Goal: Task Accomplishment & Management: Use online tool/utility

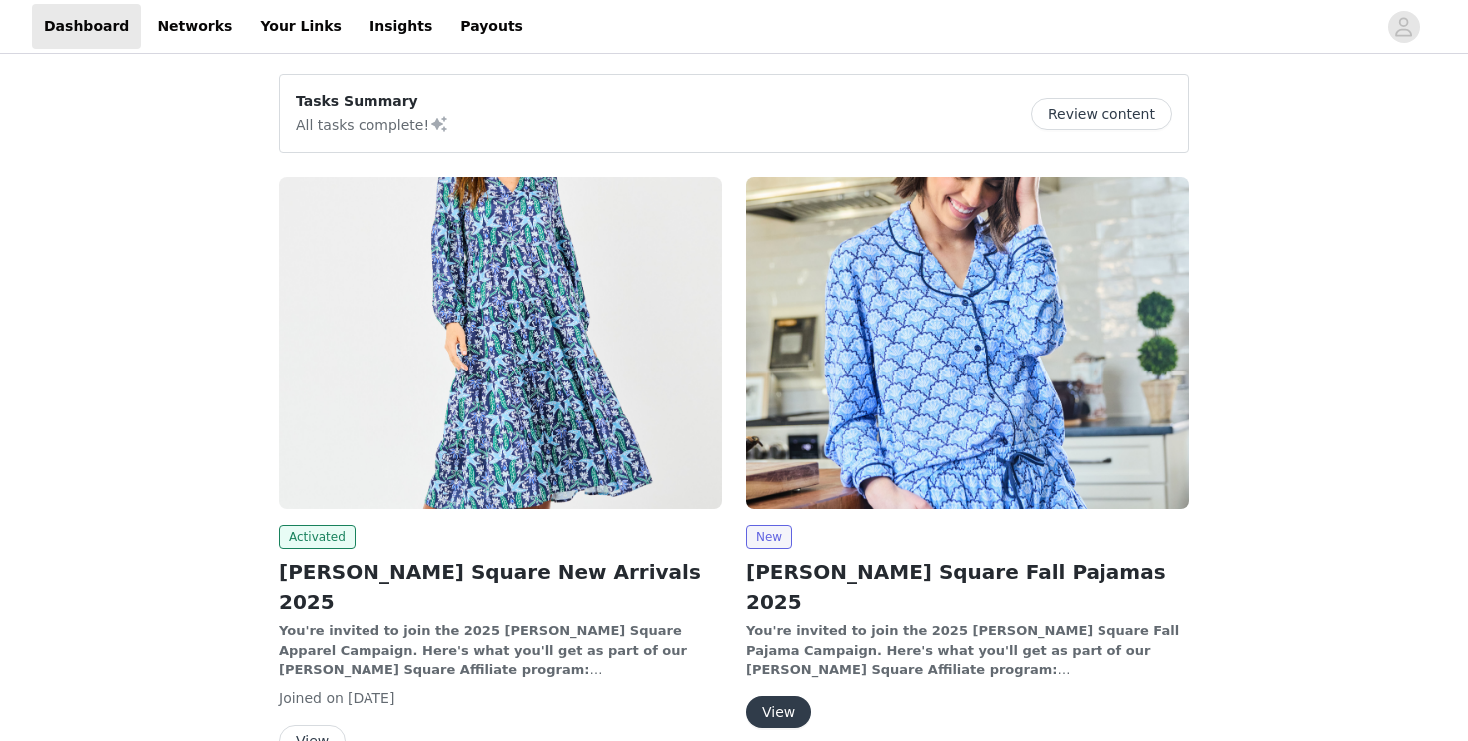
click at [540, 320] on img at bounding box center [500, 343] width 443 height 333
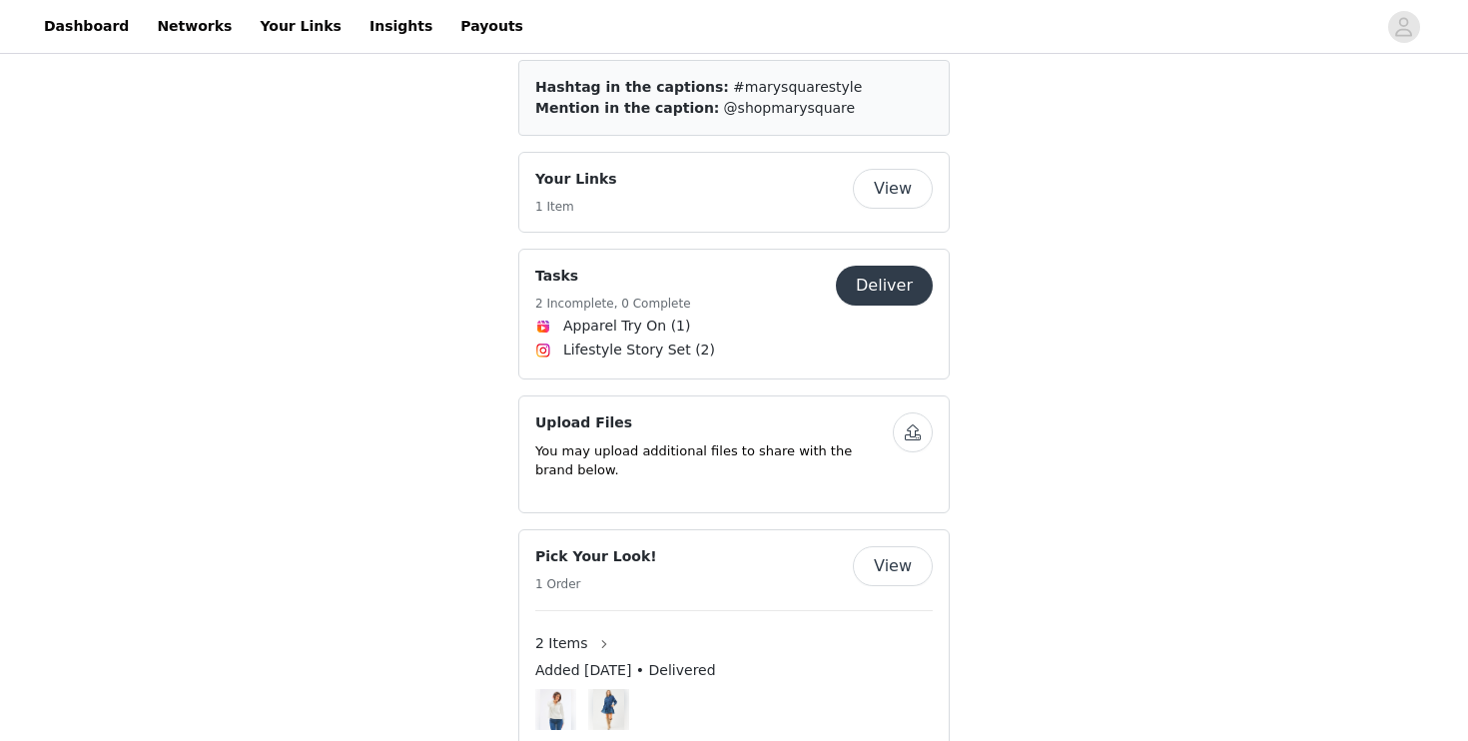
scroll to position [1165, 0]
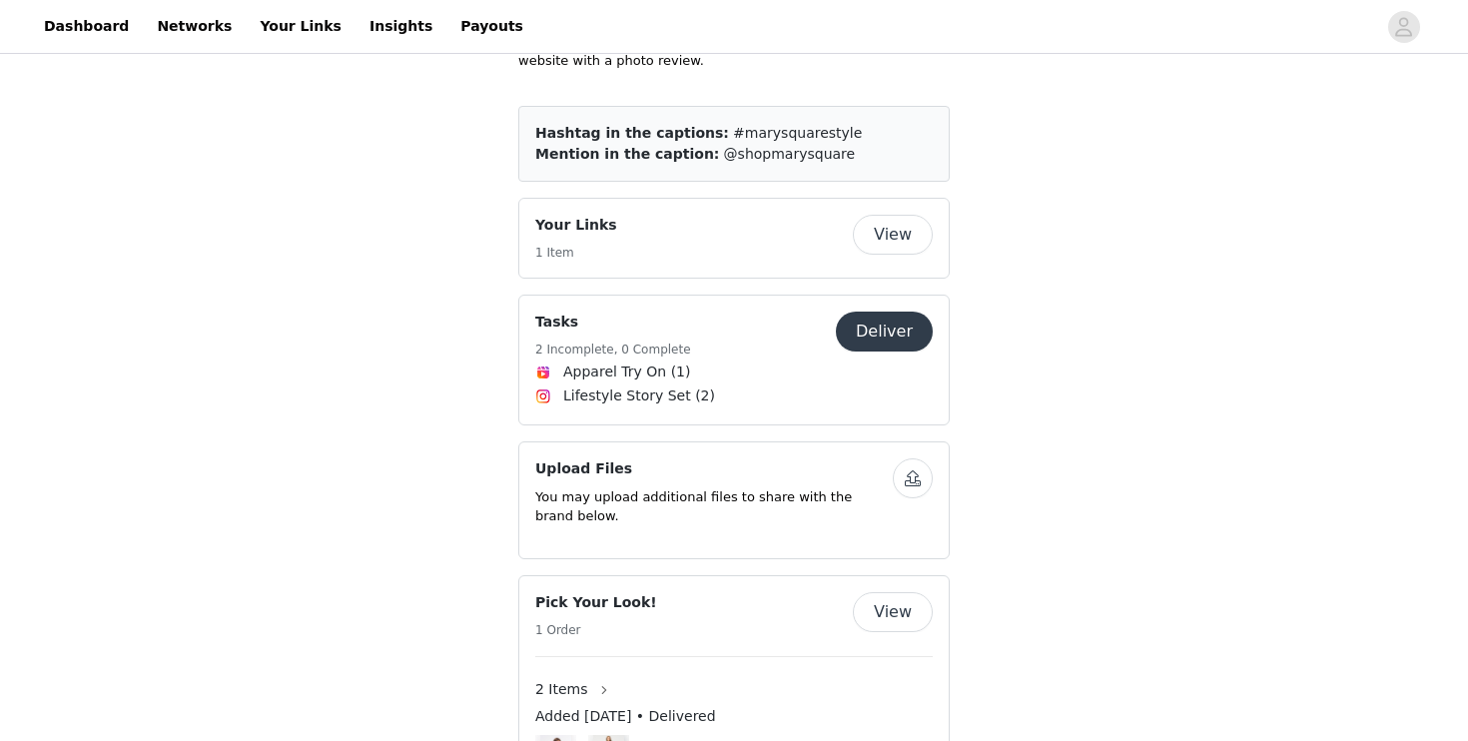
click at [903, 215] on button "View" at bounding box center [893, 235] width 80 height 40
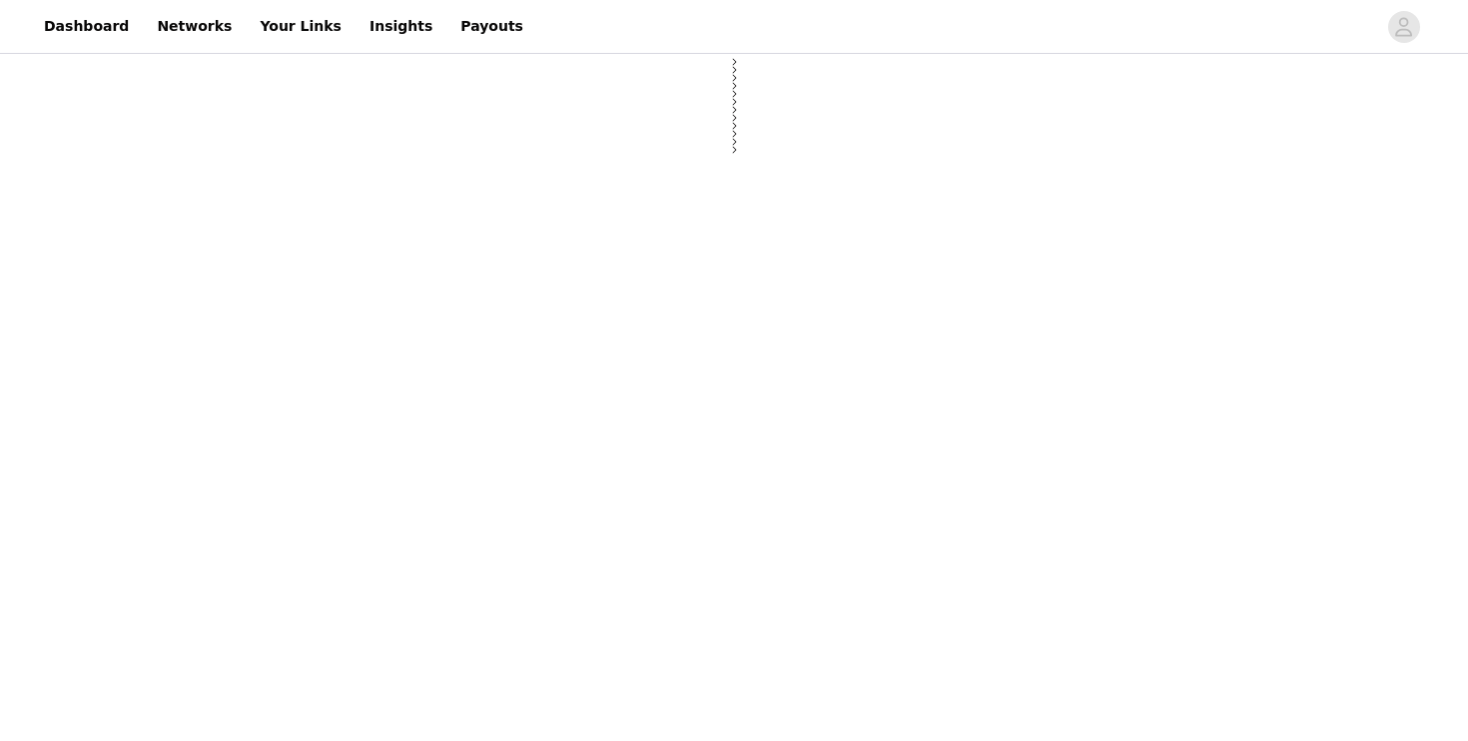
select select "12"
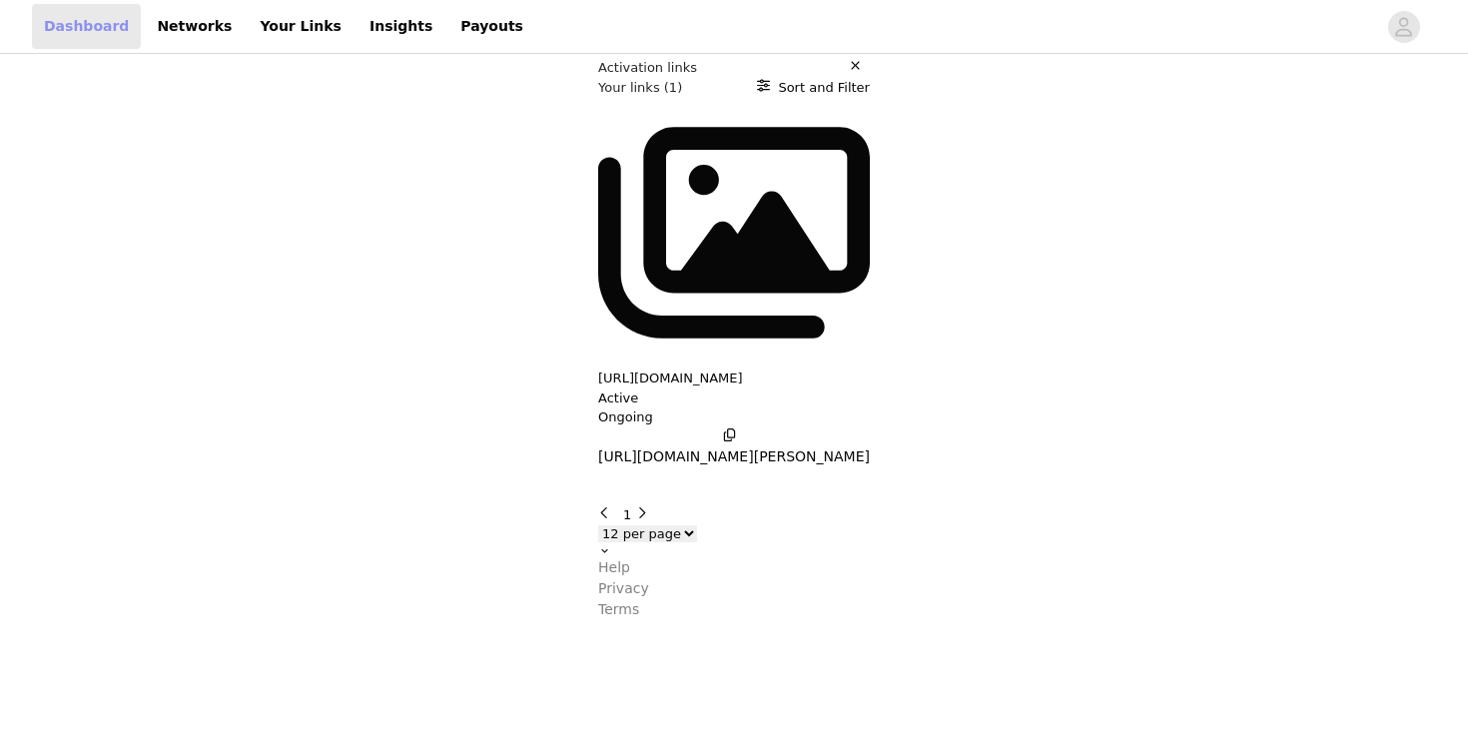
click at [79, 25] on link "Dashboard" at bounding box center [86, 26] width 109 height 45
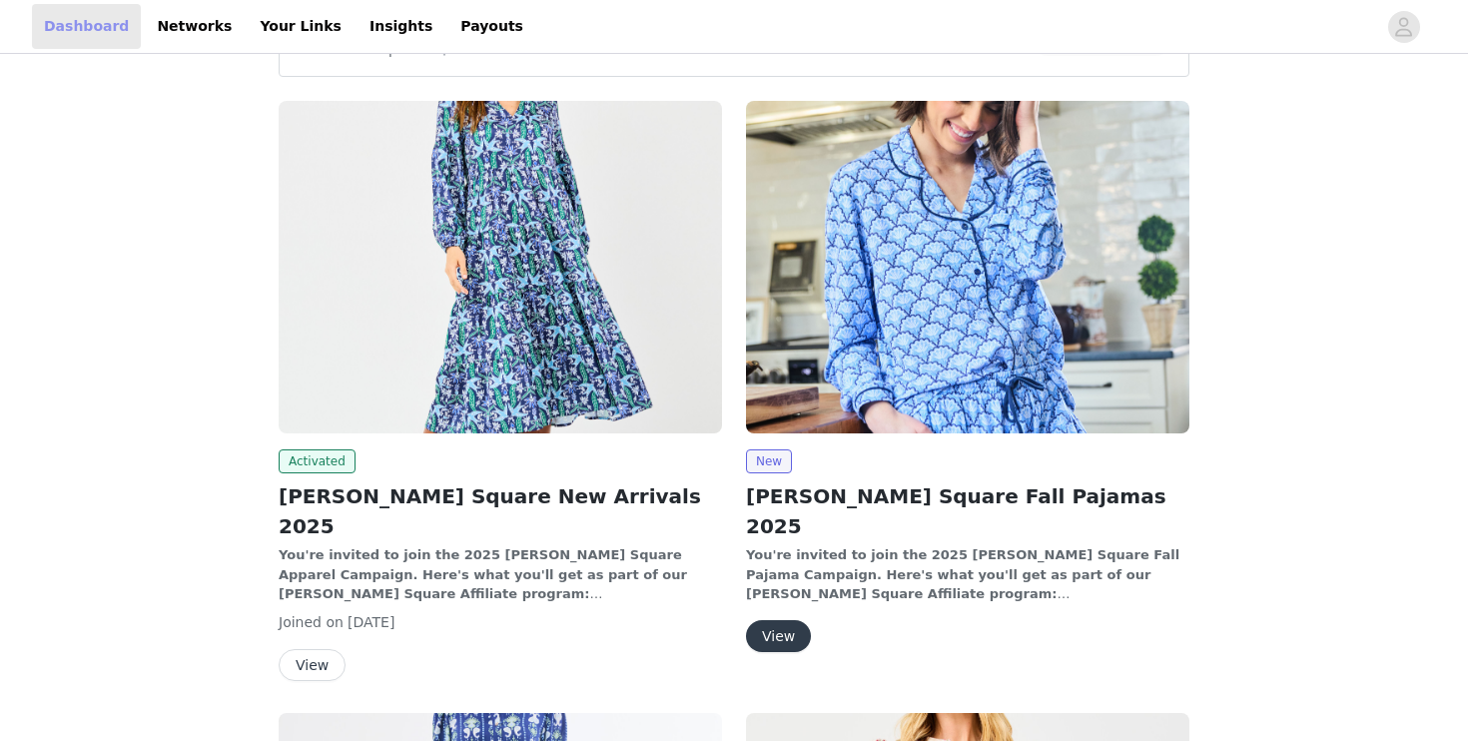
scroll to position [217, 0]
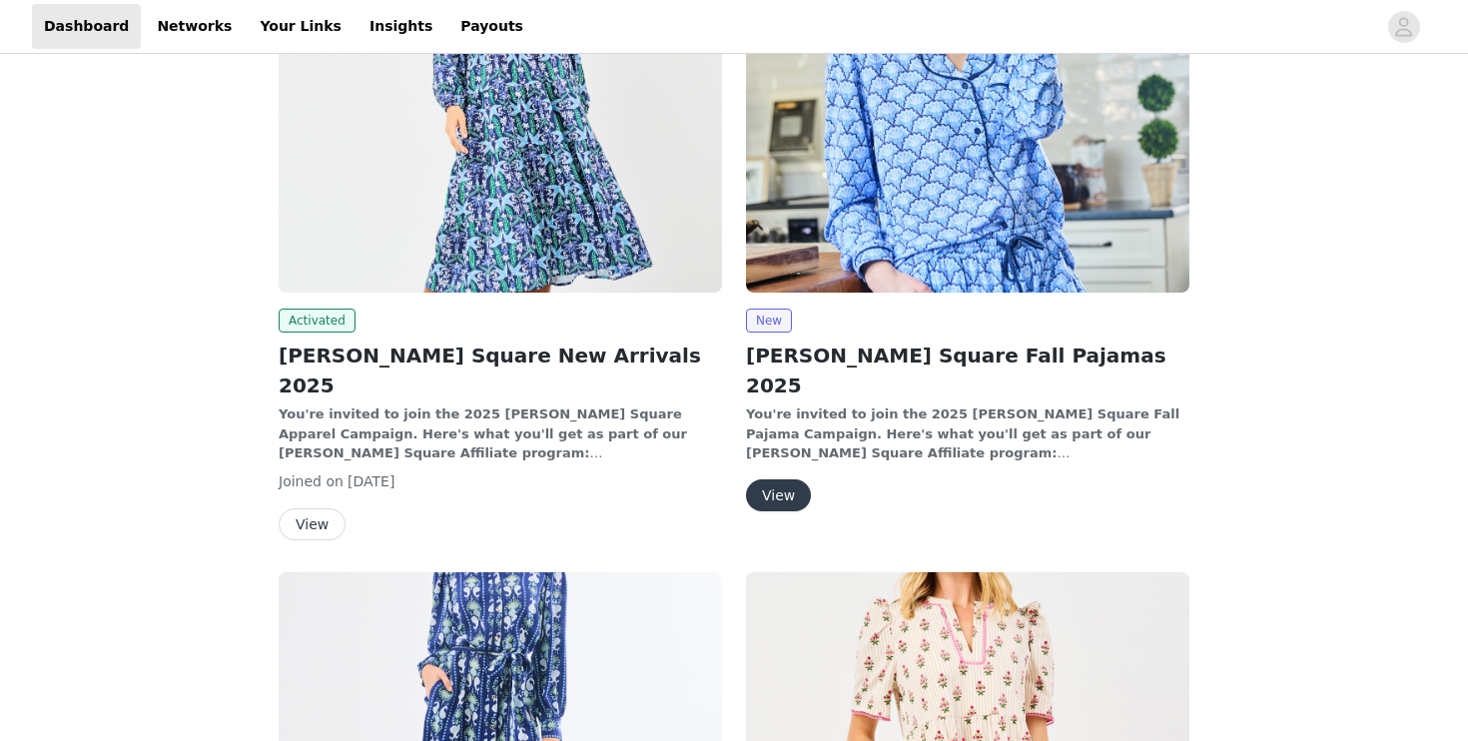
click at [312, 508] on button "View" at bounding box center [312, 524] width 67 height 32
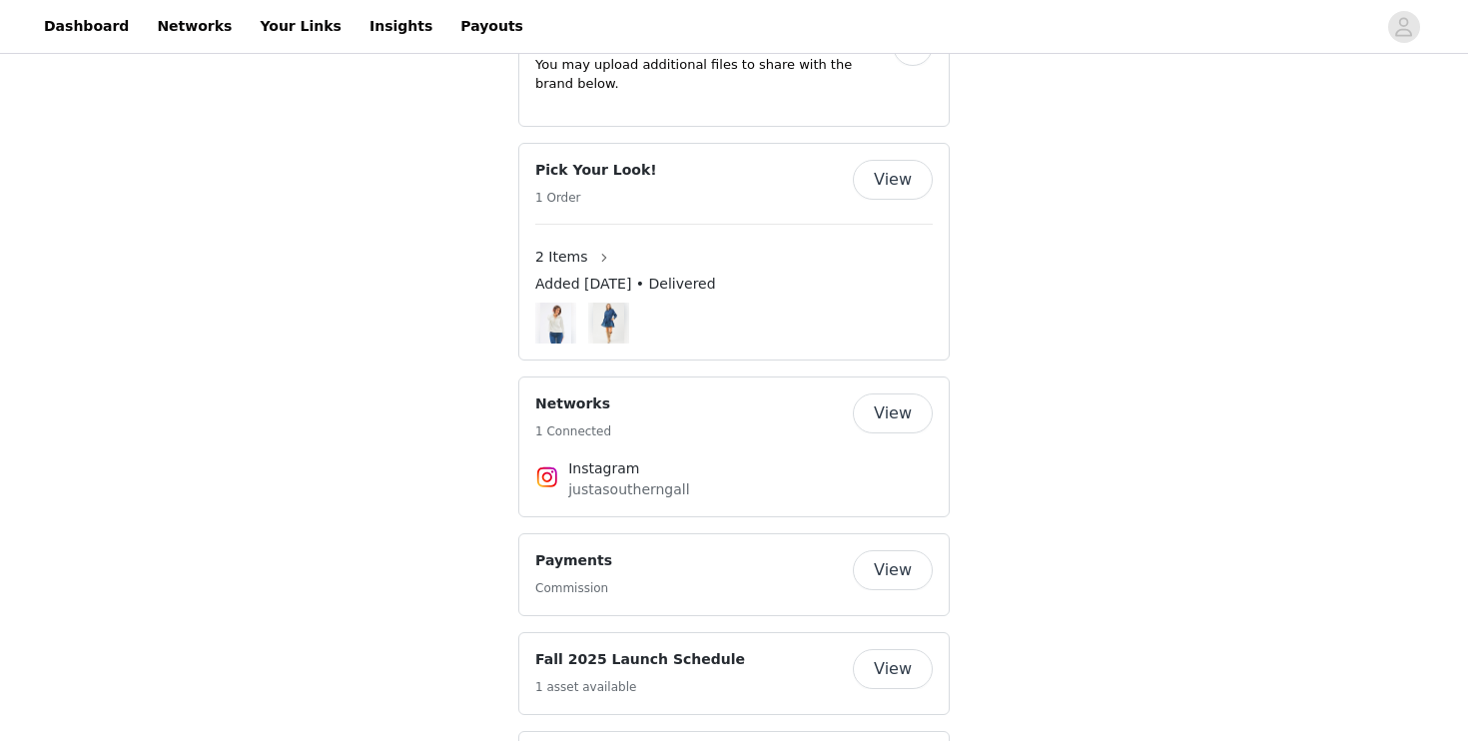
scroll to position [1607, 0]
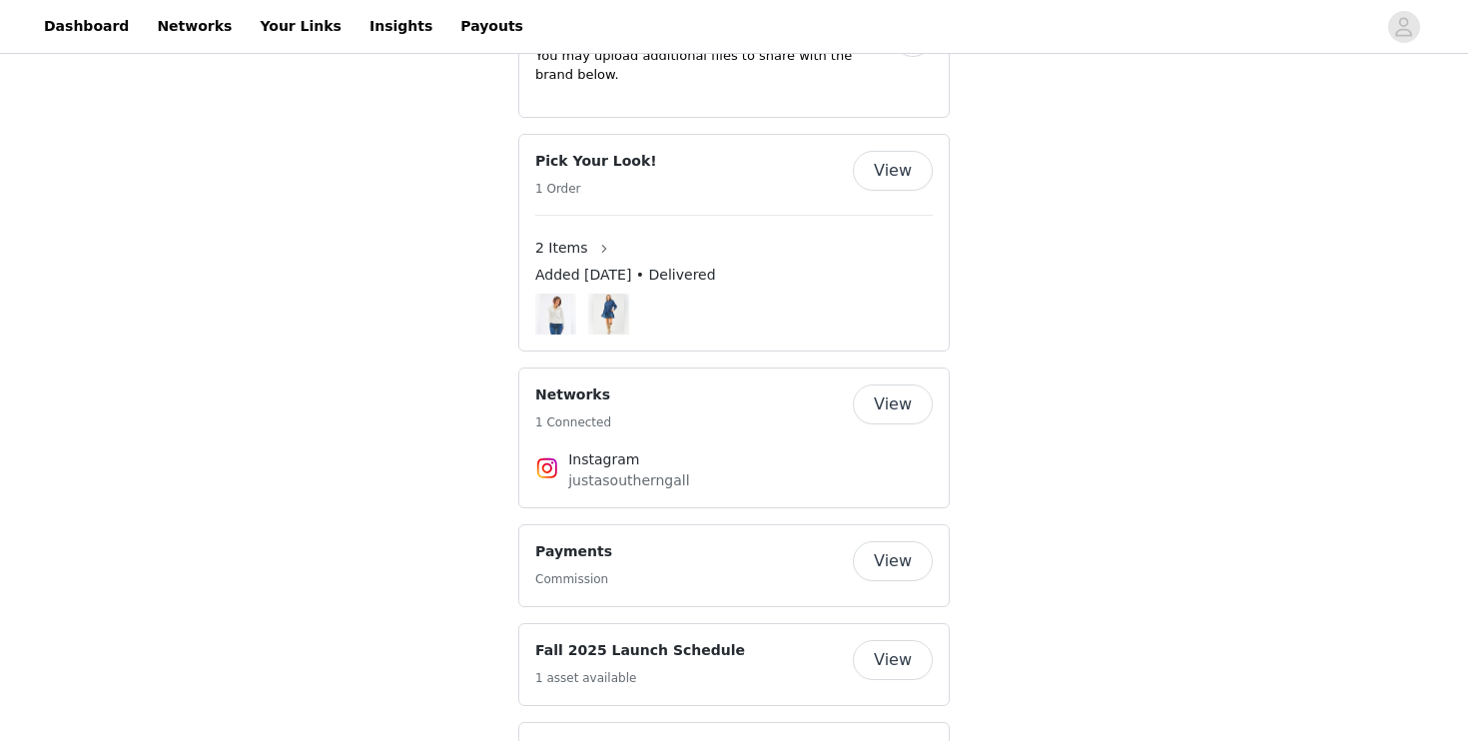
click at [544, 294] on img at bounding box center [555, 314] width 31 height 41
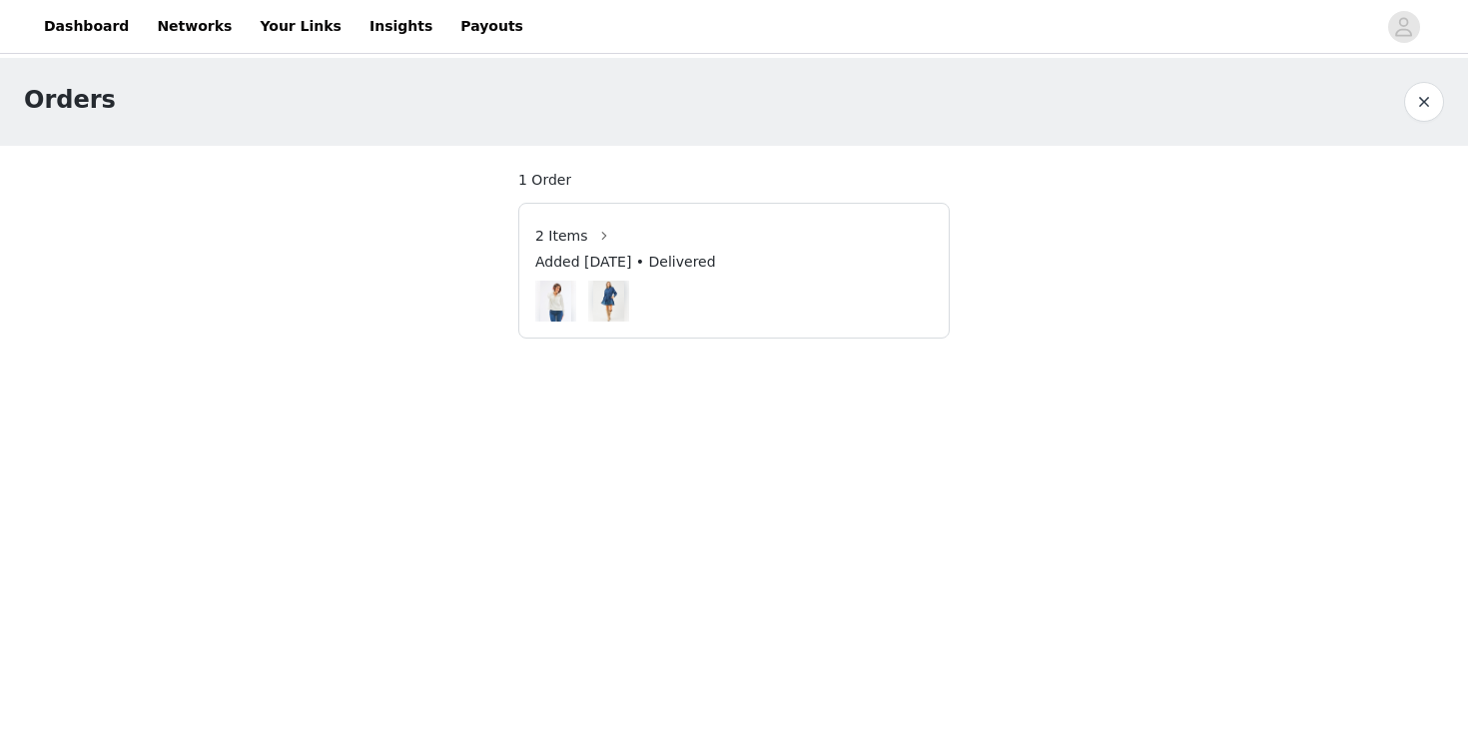
click at [557, 301] on img at bounding box center [555, 301] width 31 height 41
click at [598, 237] on button "button" at bounding box center [604, 236] width 32 height 32
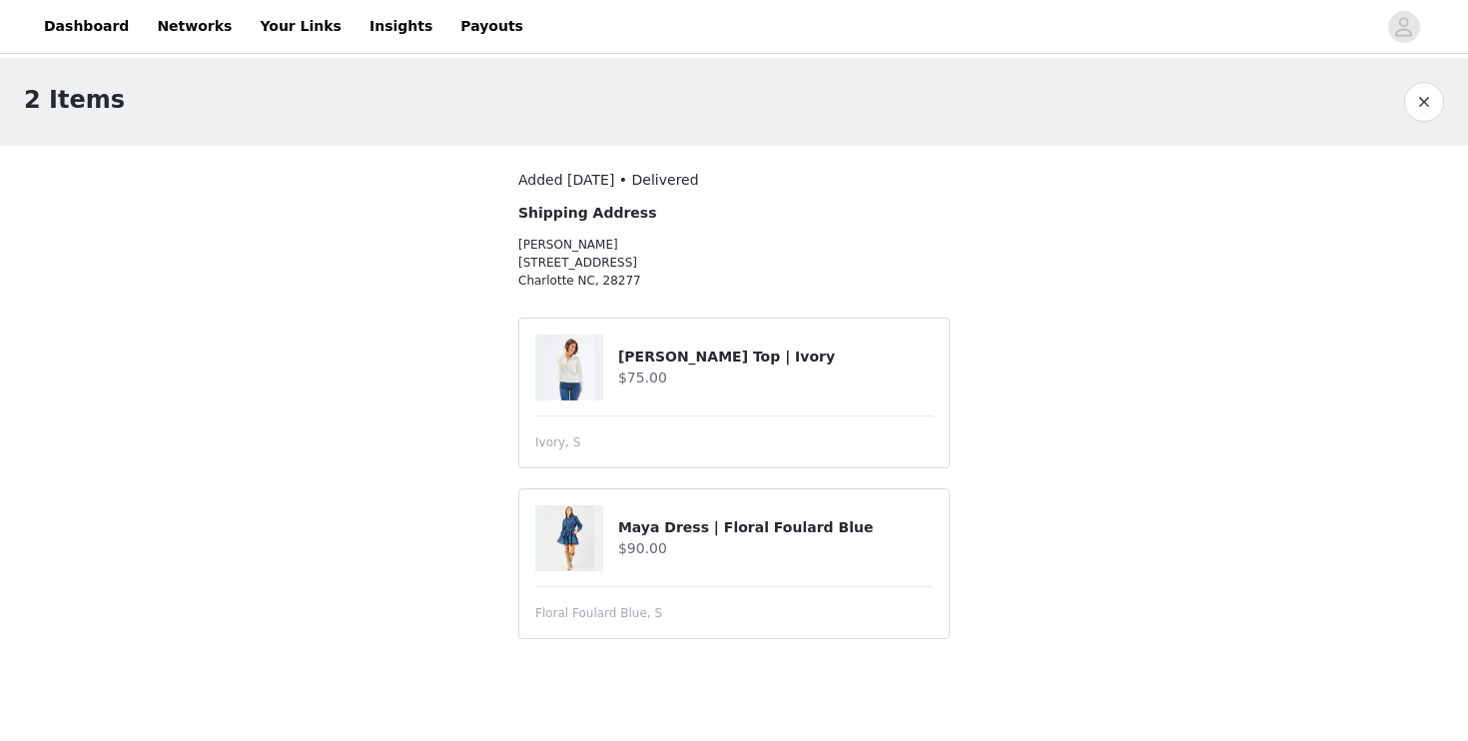
click at [652, 358] on h4 "[PERSON_NAME] Top | Ivory" at bounding box center [775, 356] width 315 height 21
click at [587, 362] on img at bounding box center [569, 368] width 50 height 66
click at [578, 415] on div at bounding box center [733, 415] width 397 height 1
click at [597, 345] on div at bounding box center [569, 368] width 68 height 66
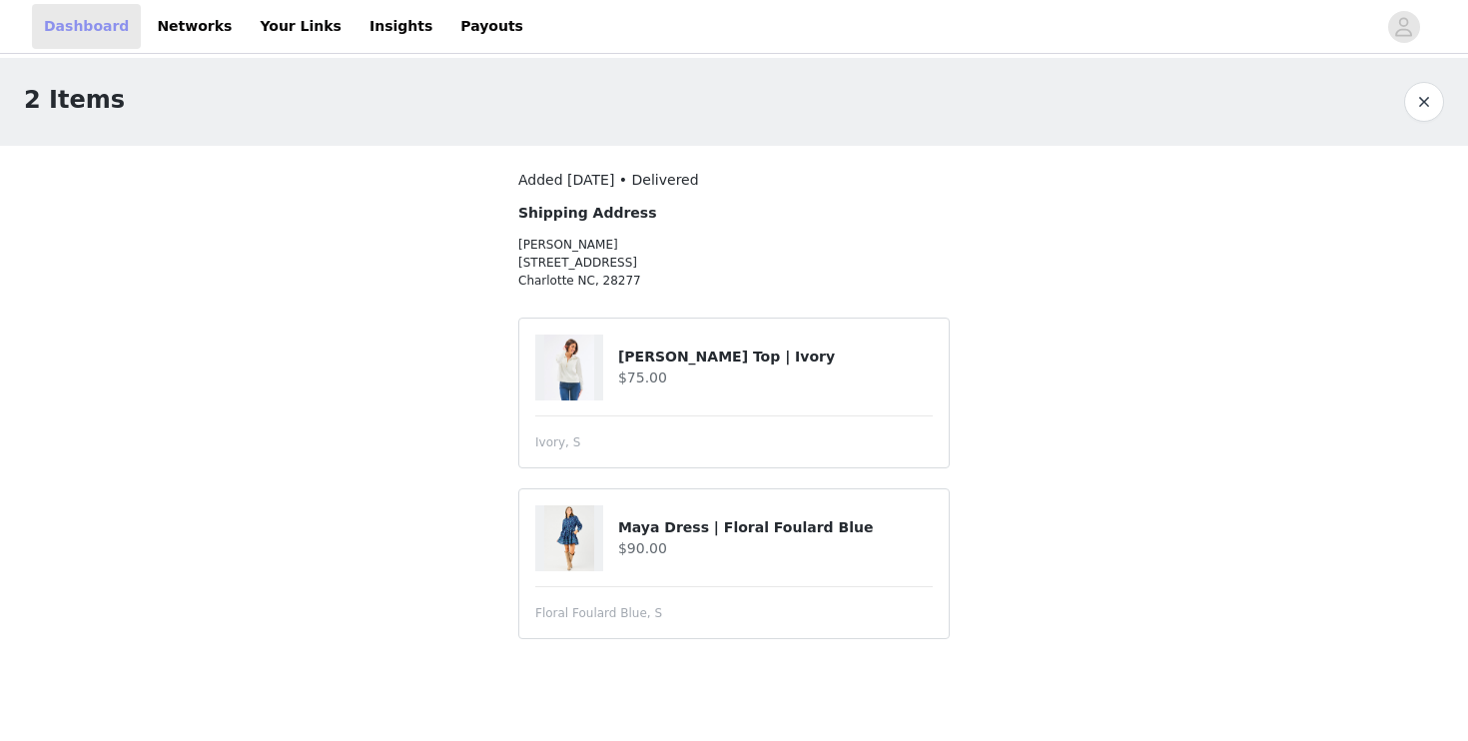
click at [76, 17] on link "Dashboard" at bounding box center [86, 26] width 109 height 45
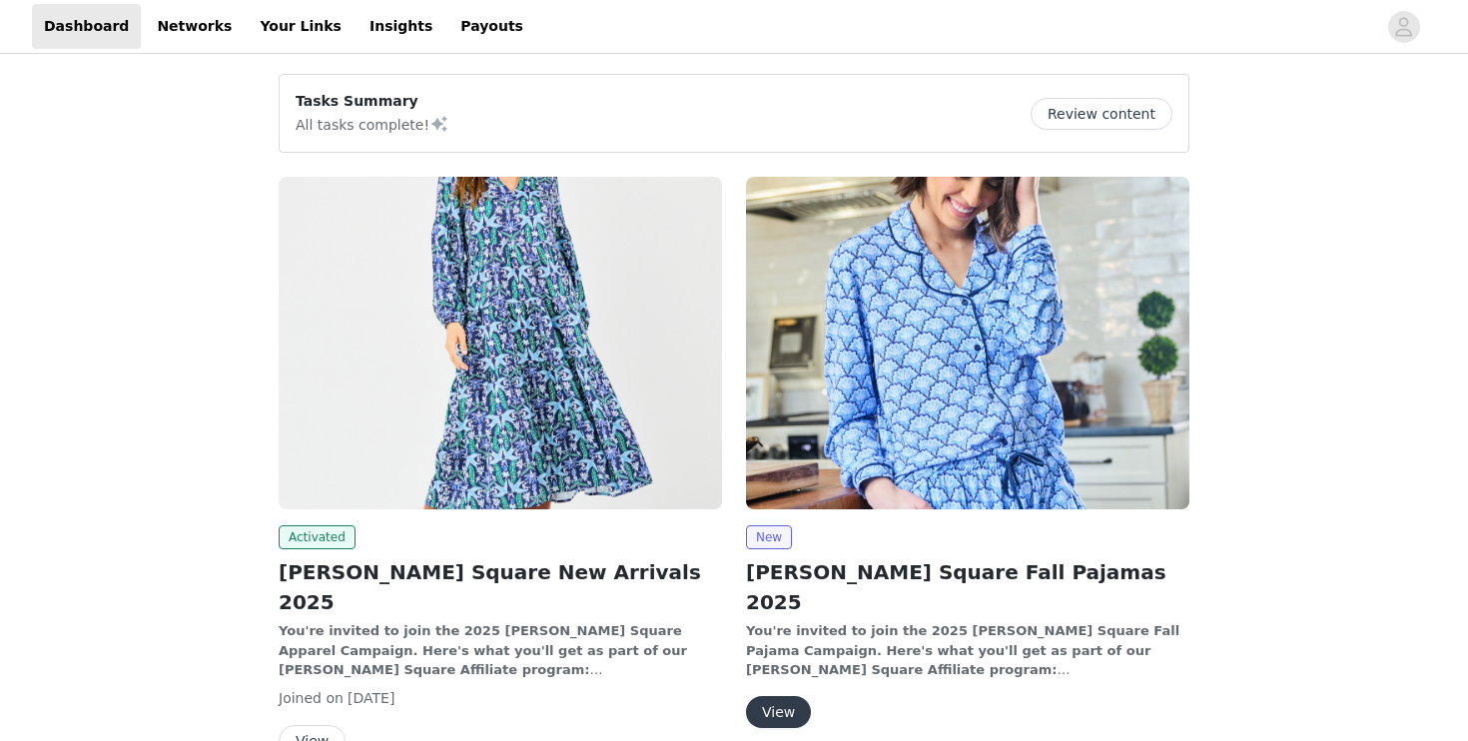
click at [483, 388] on img at bounding box center [500, 343] width 443 height 333
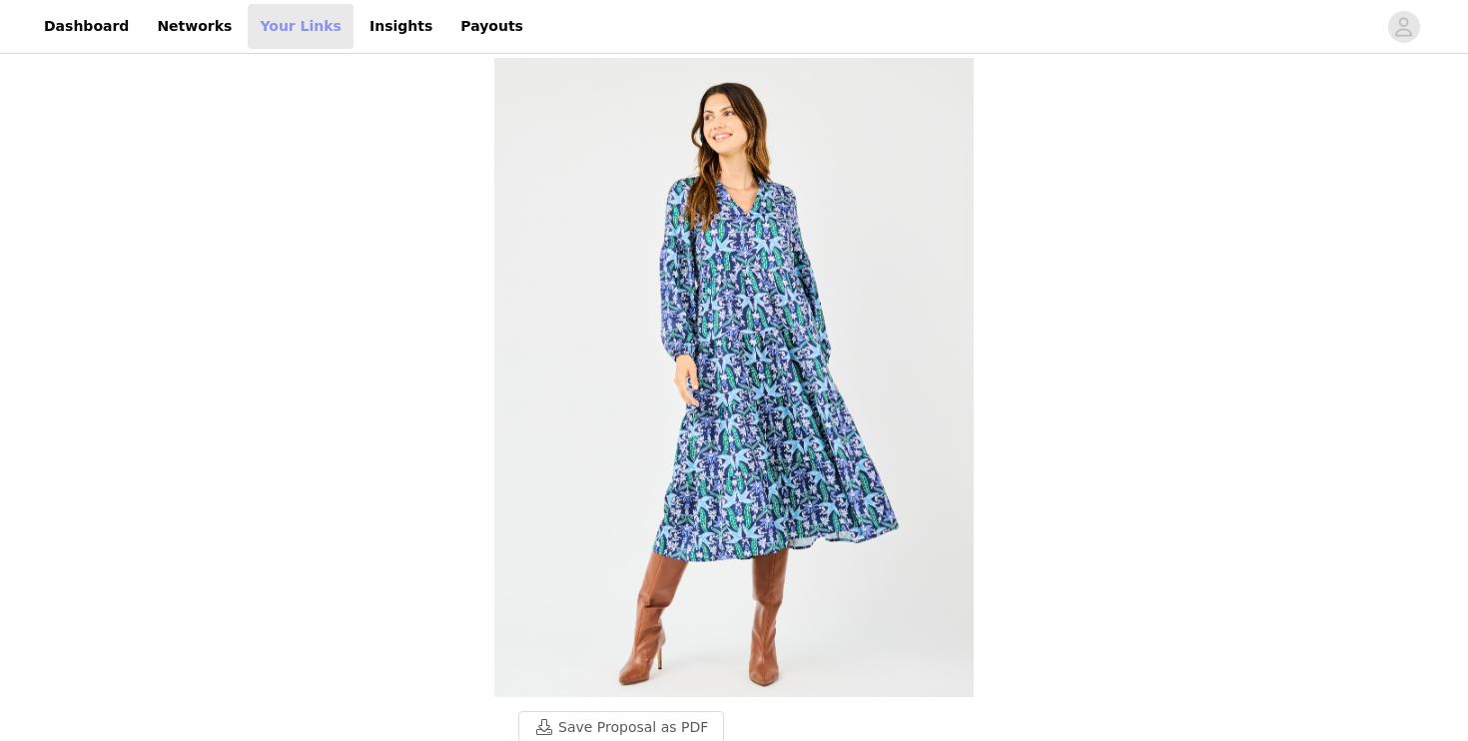
click at [284, 31] on link "Your Links" at bounding box center [301, 26] width 106 height 45
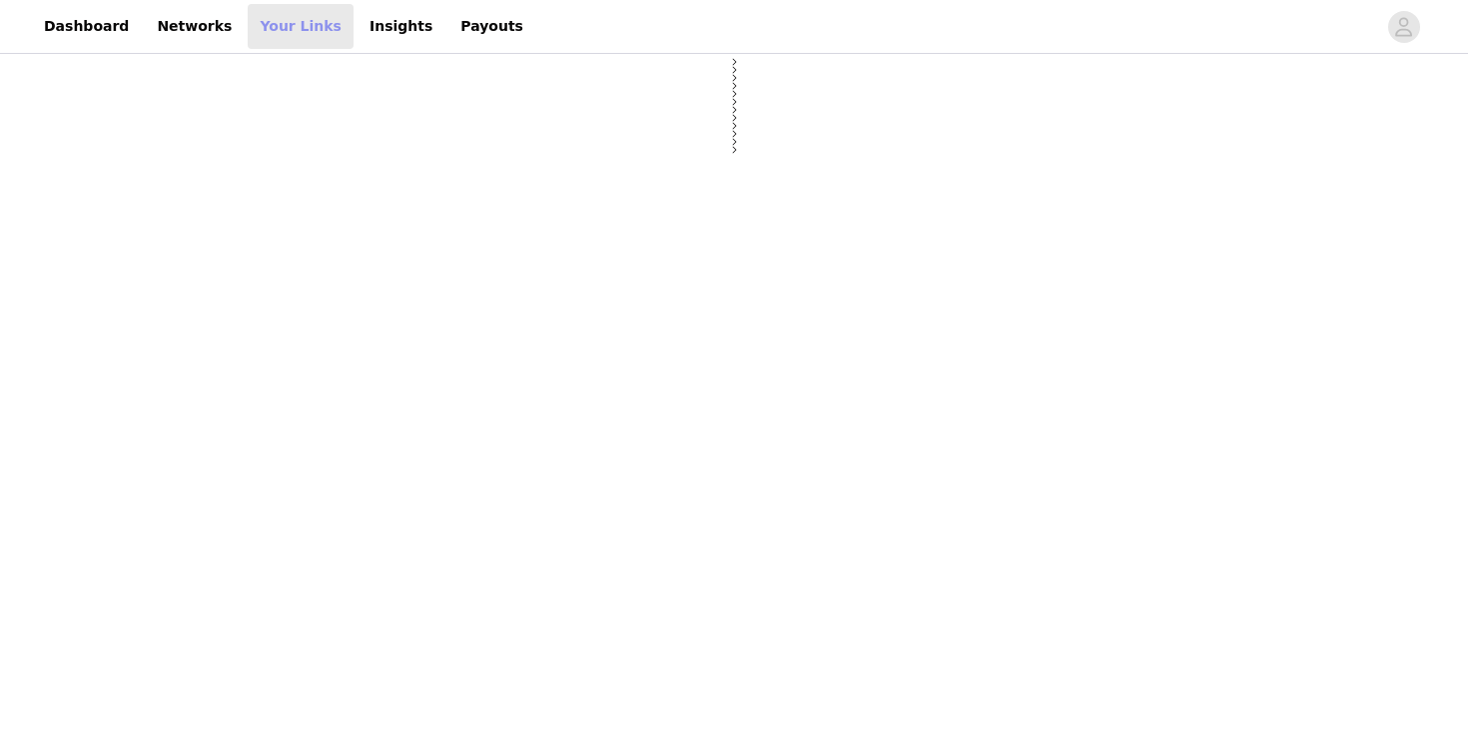
select select "12"
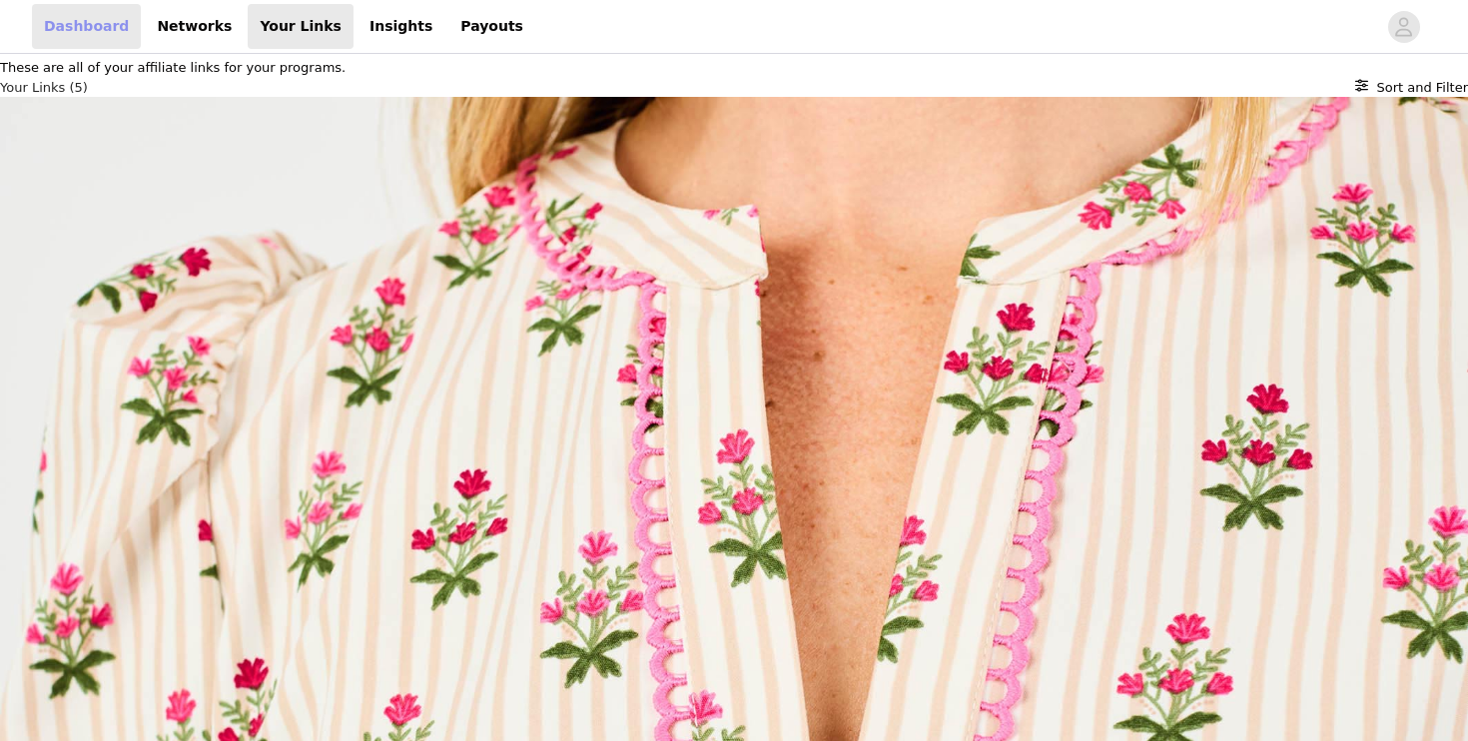
click at [109, 27] on link "Dashboard" at bounding box center [86, 26] width 109 height 45
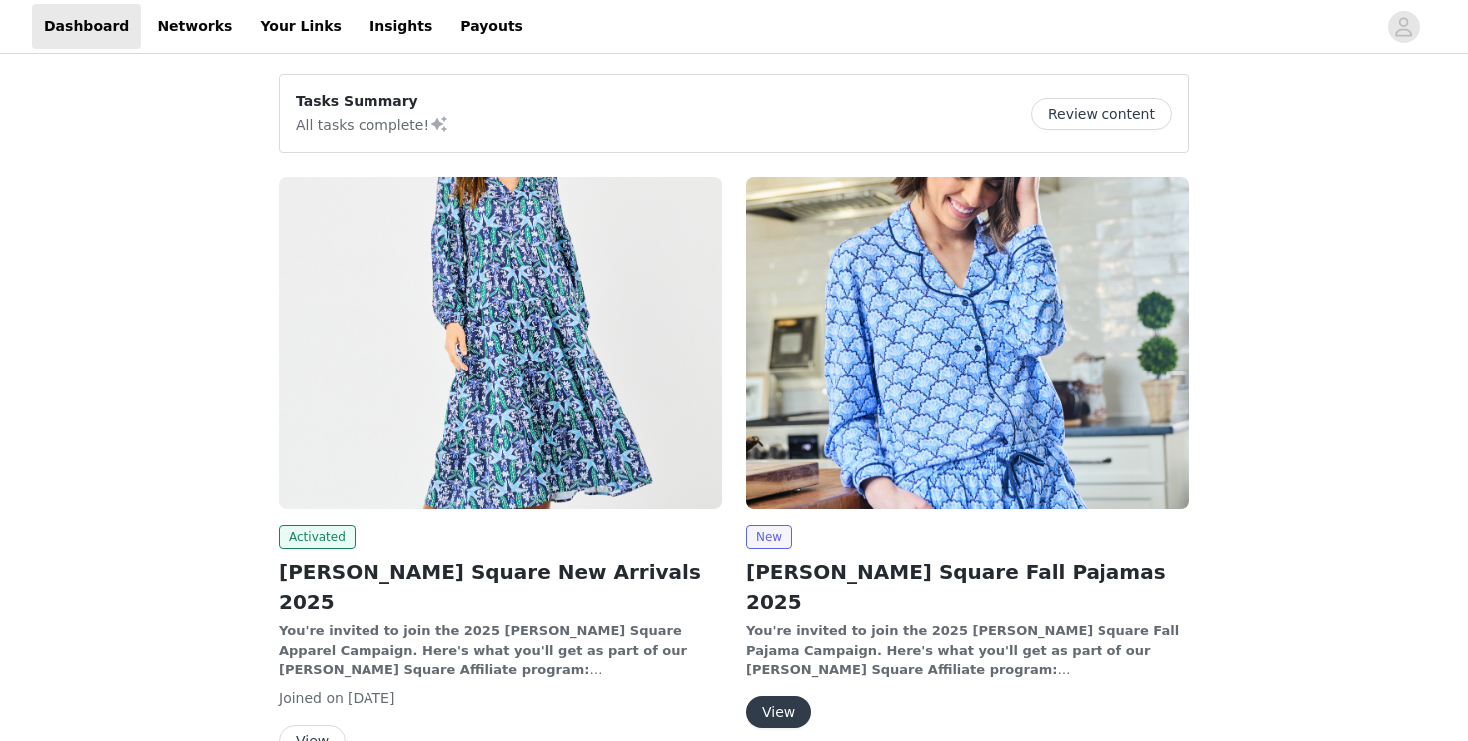
click at [548, 425] on img at bounding box center [500, 343] width 443 height 333
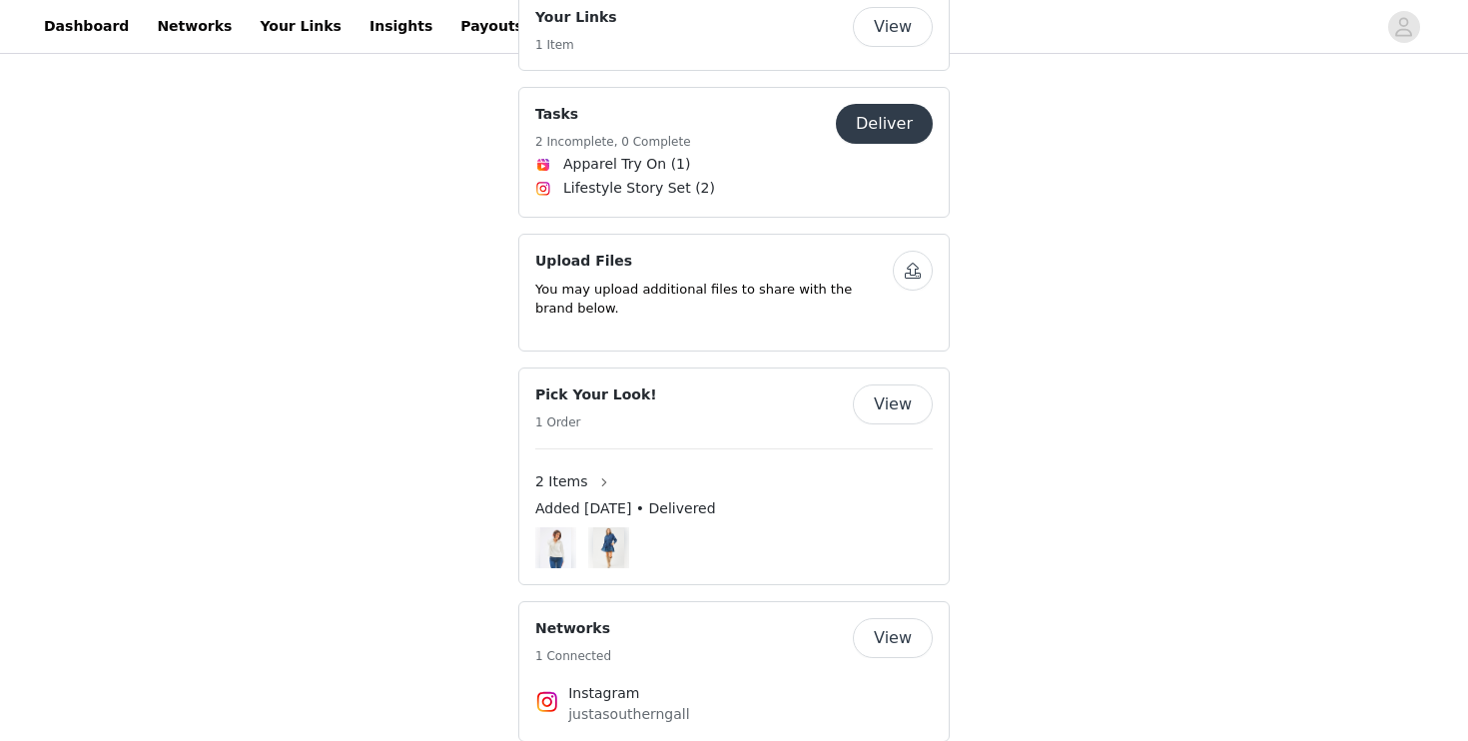
scroll to position [1409, 0]
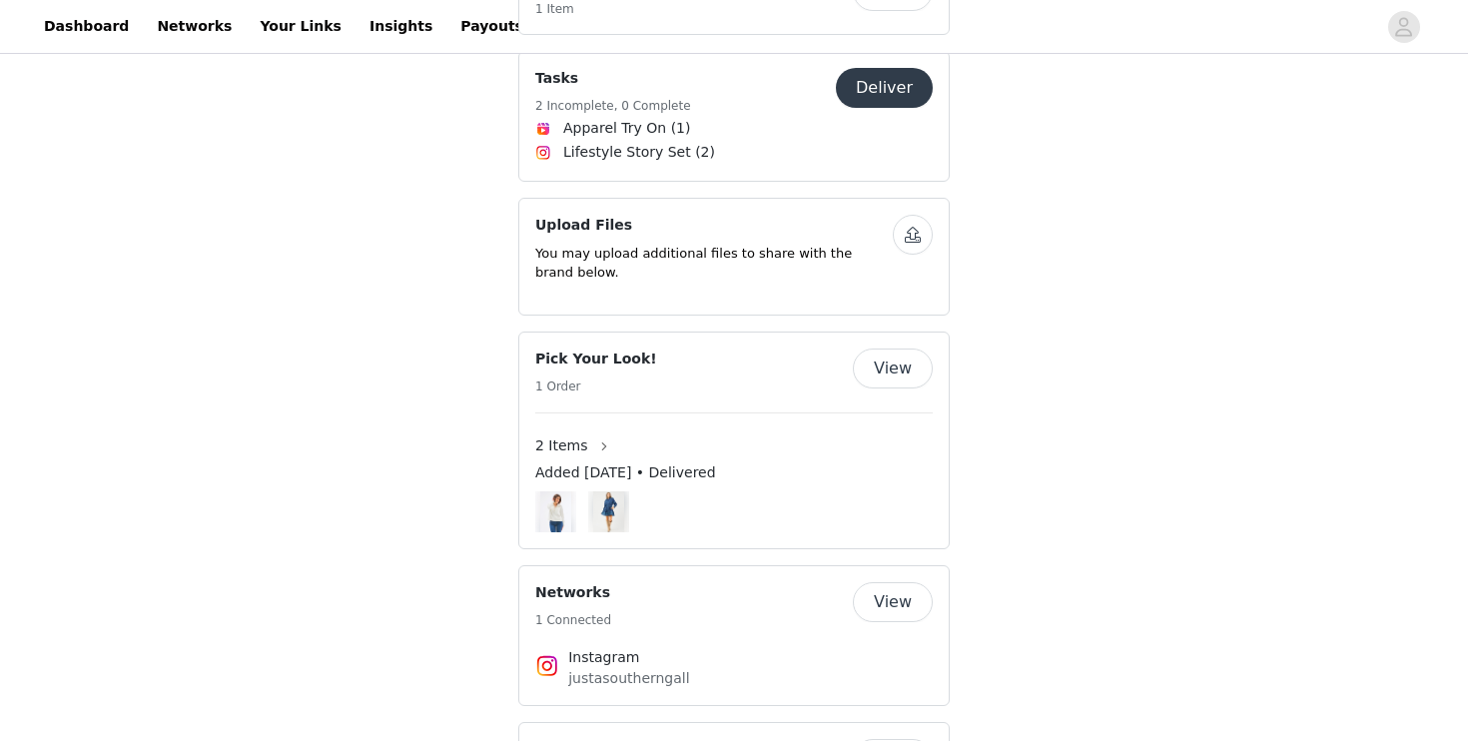
click at [888, 348] on button "View" at bounding box center [893, 368] width 80 height 40
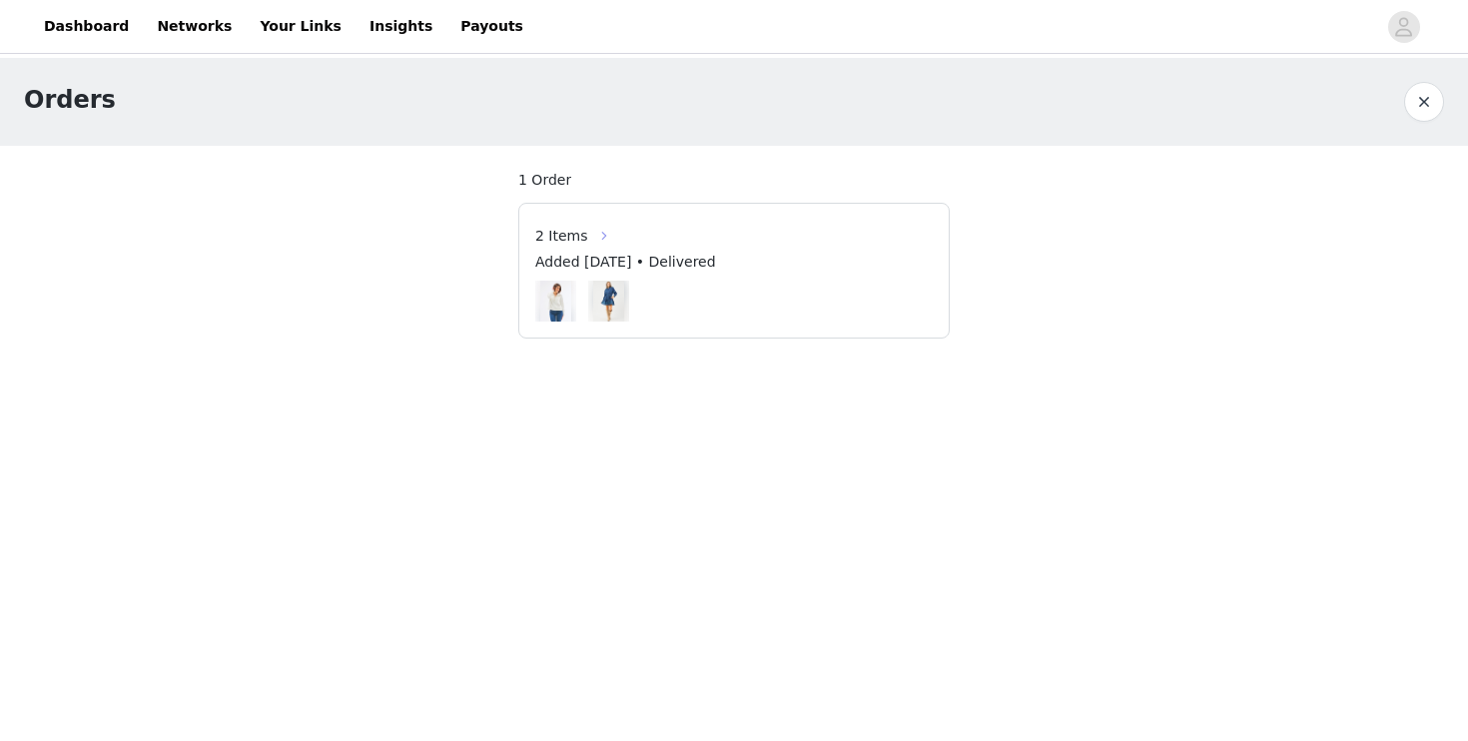
click at [596, 232] on button "button" at bounding box center [604, 236] width 32 height 32
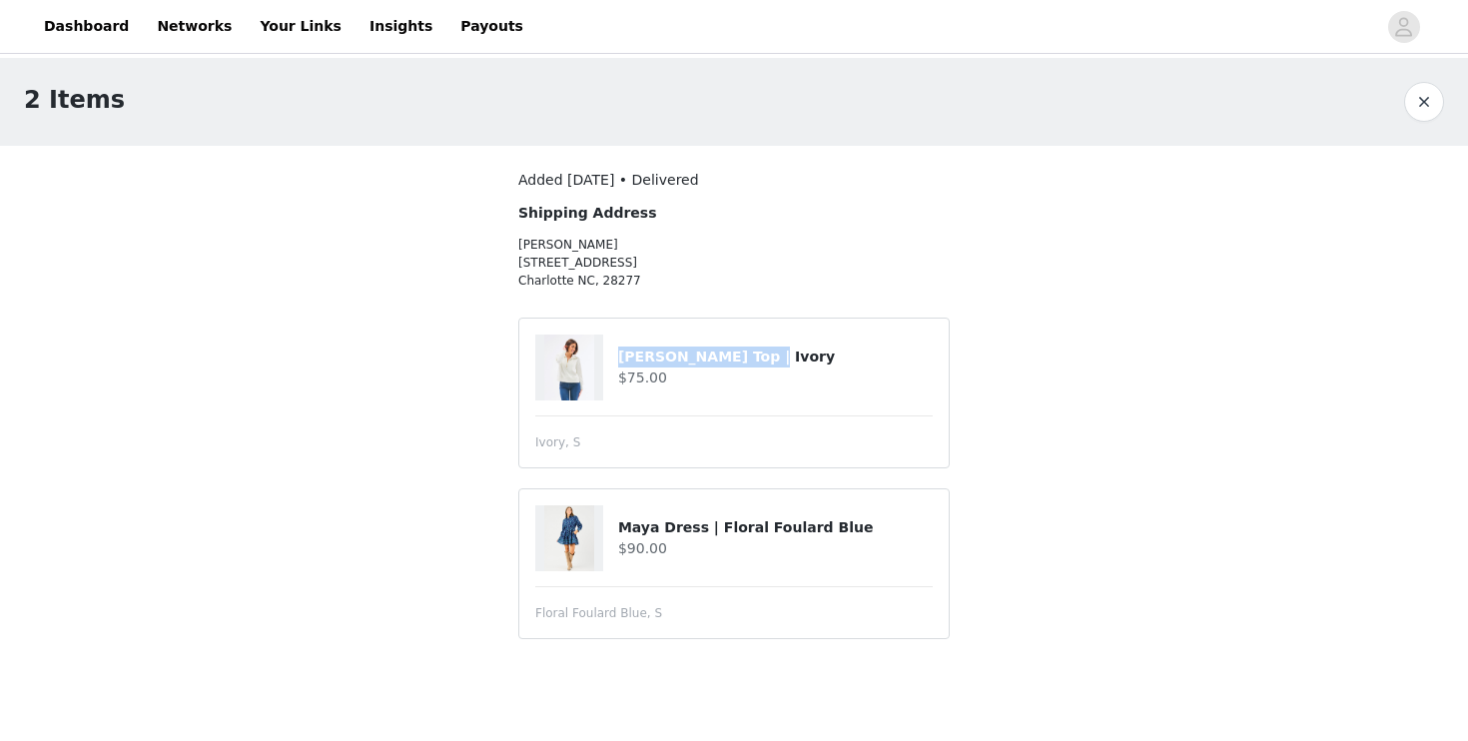
drag, startPoint x: 766, startPoint y: 346, endPoint x: 613, endPoint y: 356, distance: 153.1
click at [613, 356] on div "[PERSON_NAME] Top | Ivory $75.00" at bounding box center [733, 368] width 397 height 66
copy div "[PERSON_NAME] Top | Ivory"
click at [1421, 105] on button "button" at bounding box center [1424, 102] width 40 height 40
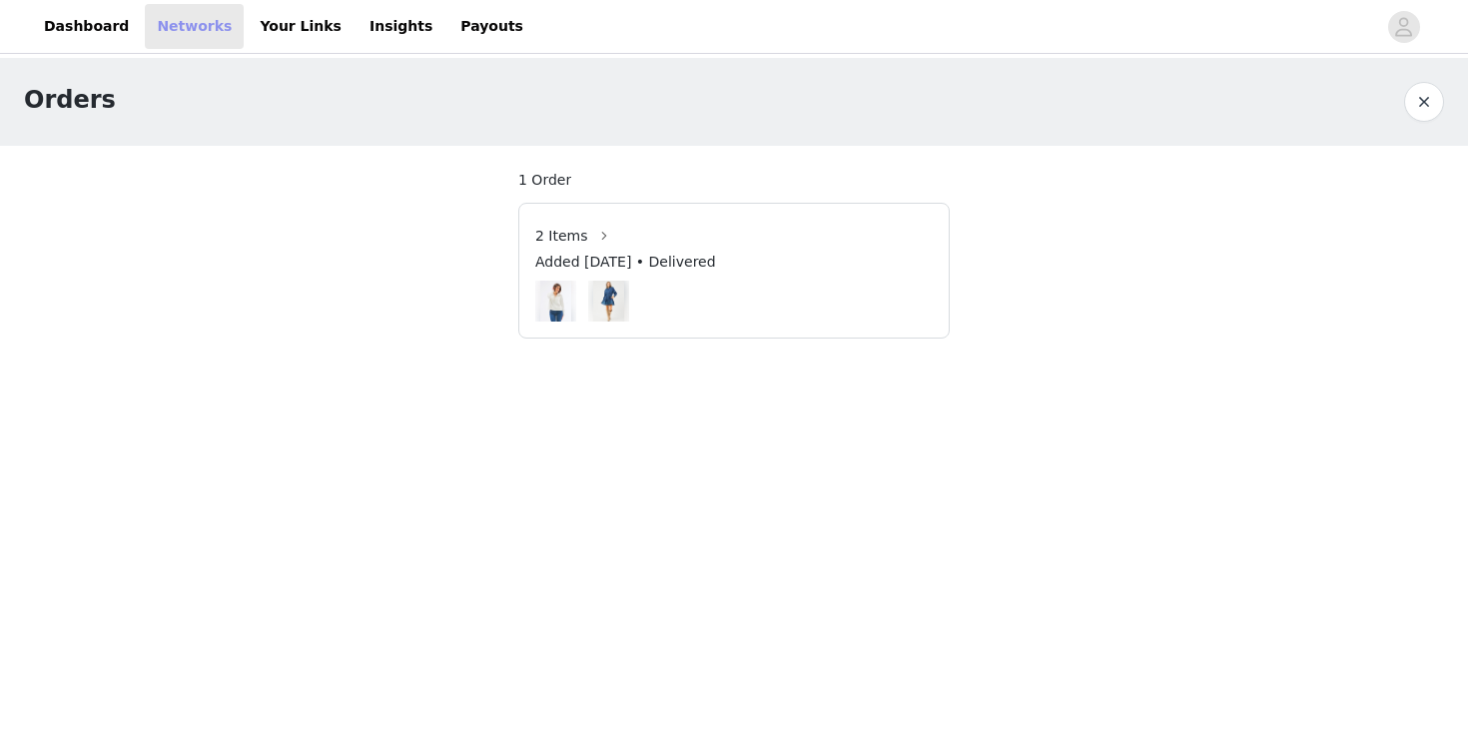
click at [161, 32] on link "Networks" at bounding box center [194, 26] width 99 height 45
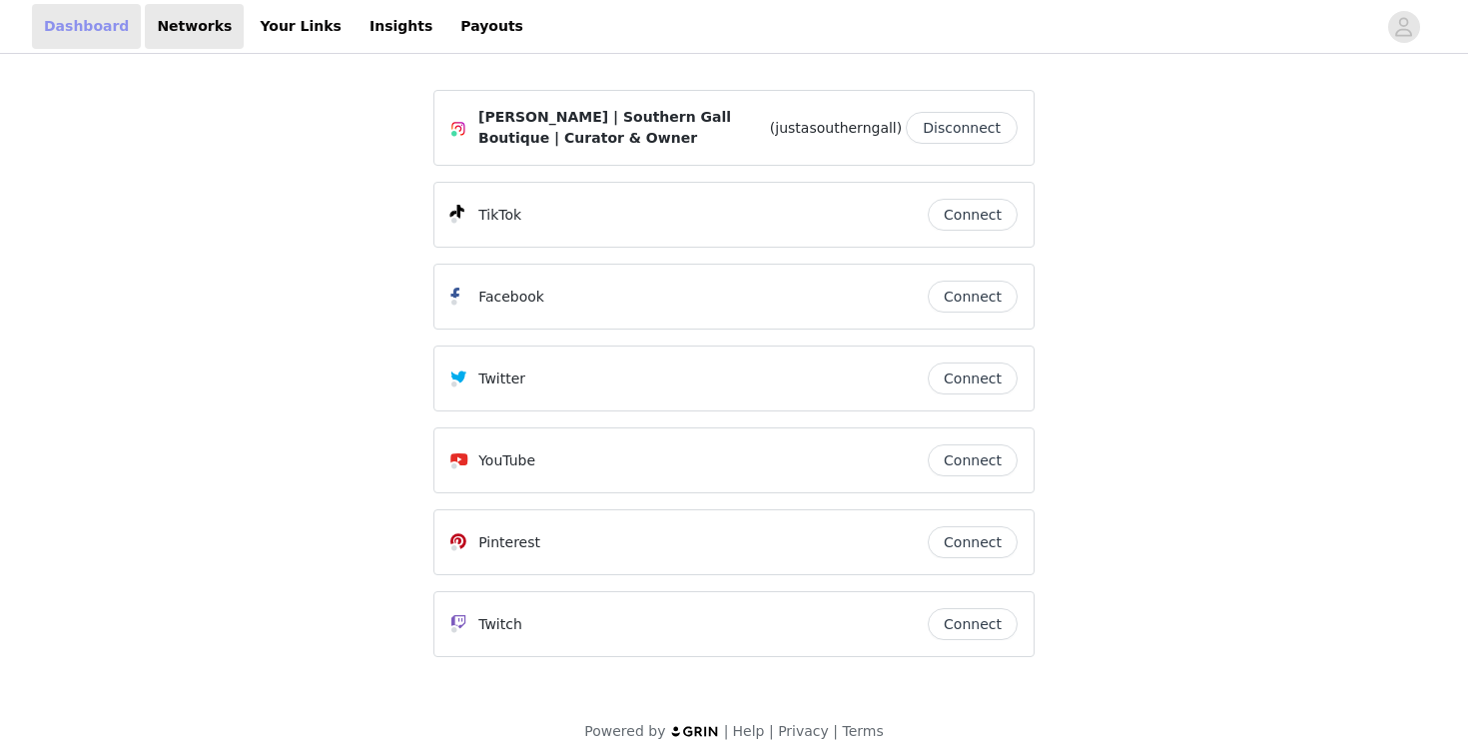
click at [82, 35] on link "Dashboard" at bounding box center [86, 26] width 109 height 45
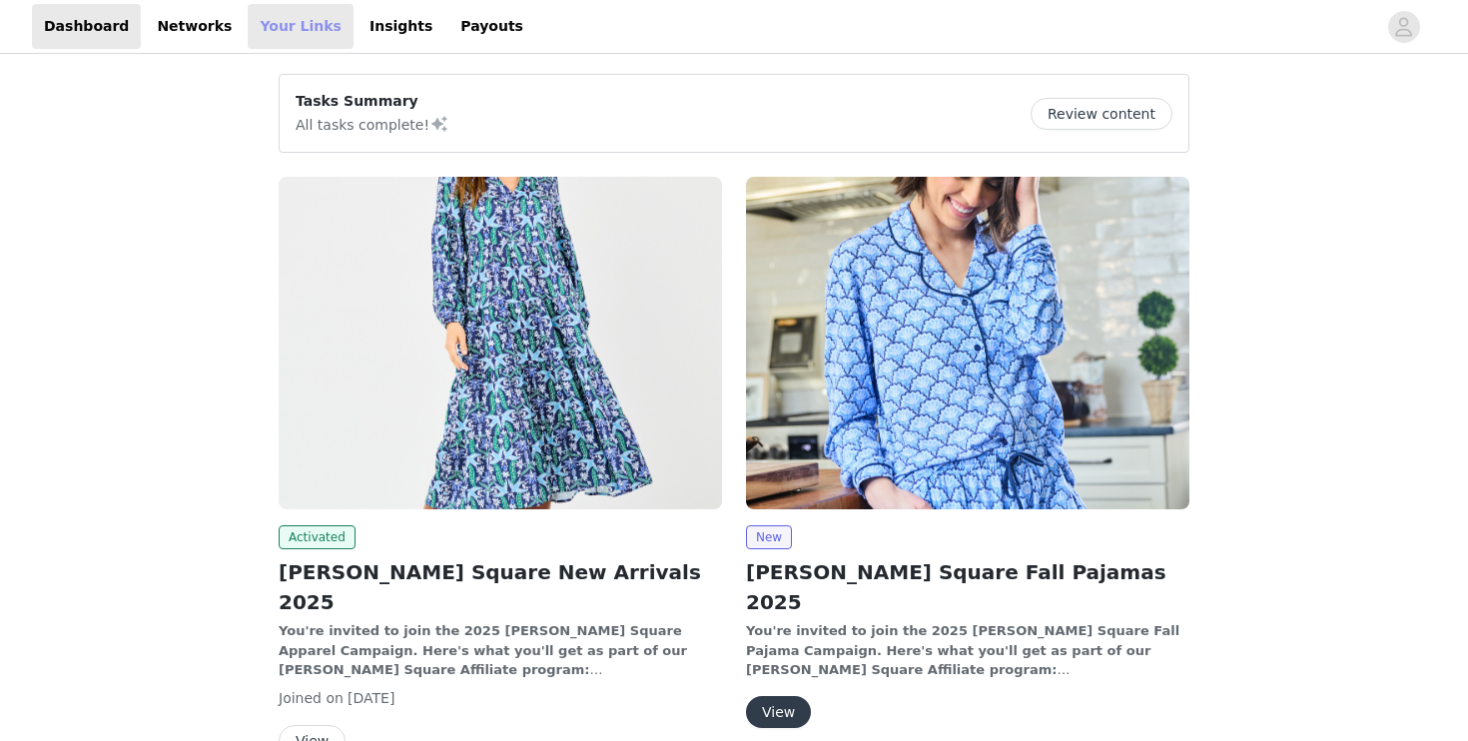
click at [282, 28] on link "Your Links" at bounding box center [301, 26] width 106 height 45
select select "12"
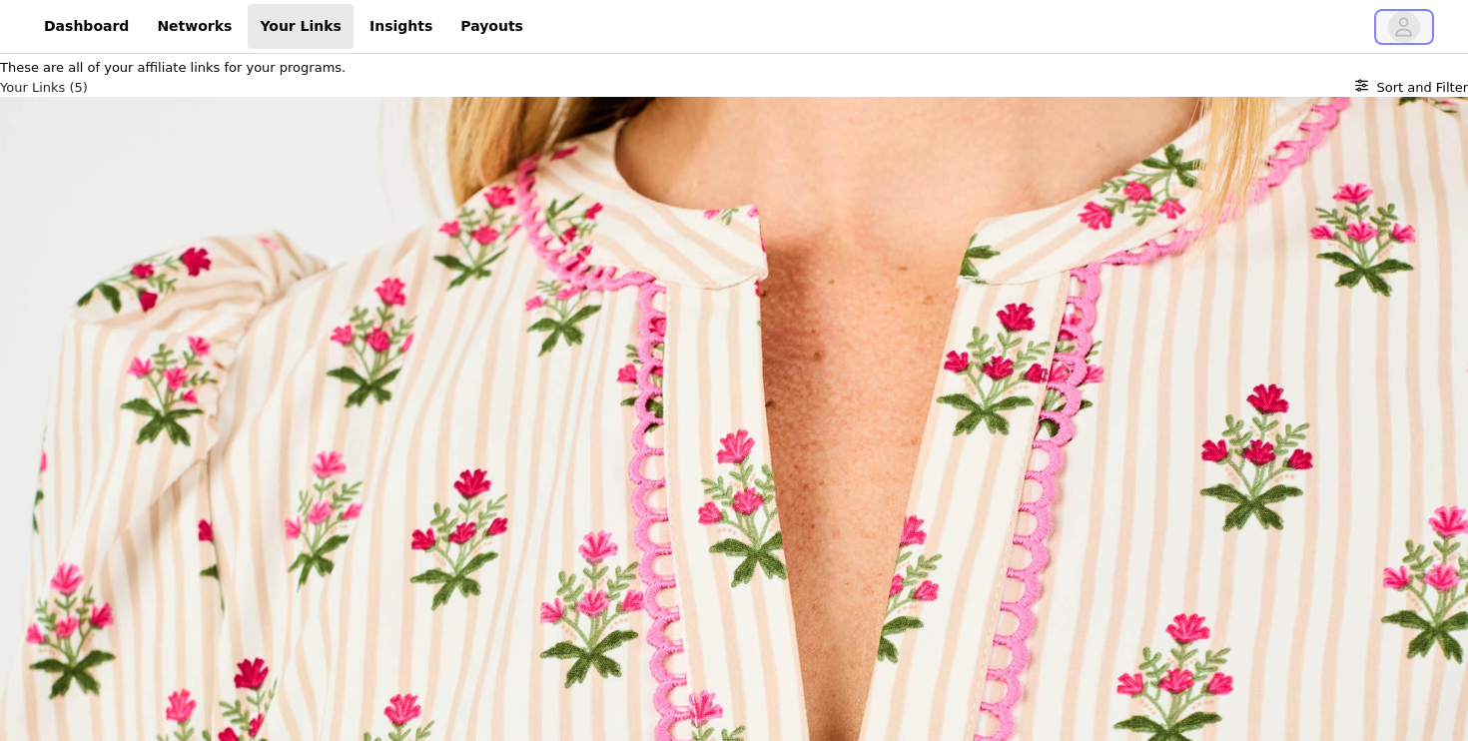
click at [1392, 30] on span "button" at bounding box center [1404, 27] width 32 height 32
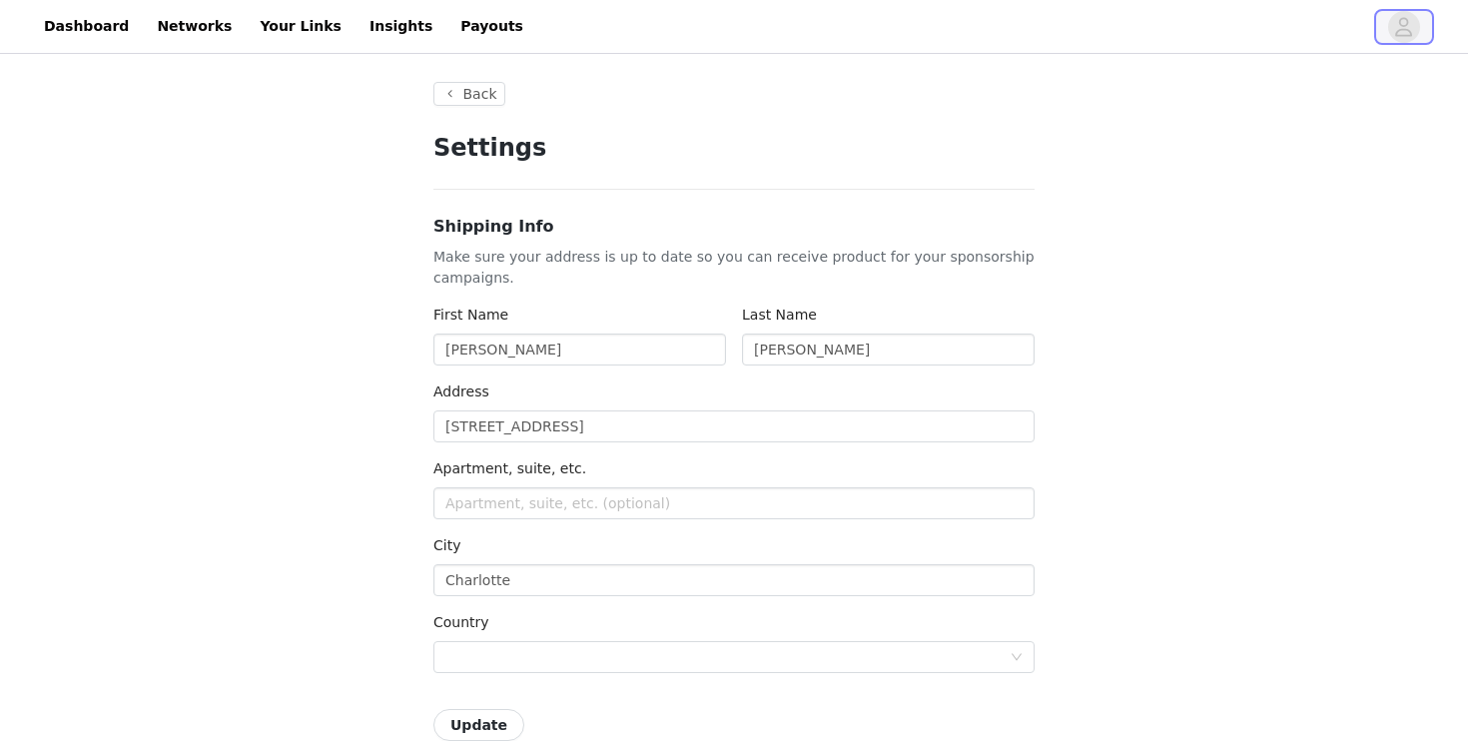
type input "+1 ([GEOGRAPHIC_DATA])"
click at [96, 27] on link "Dashboard" at bounding box center [86, 26] width 109 height 45
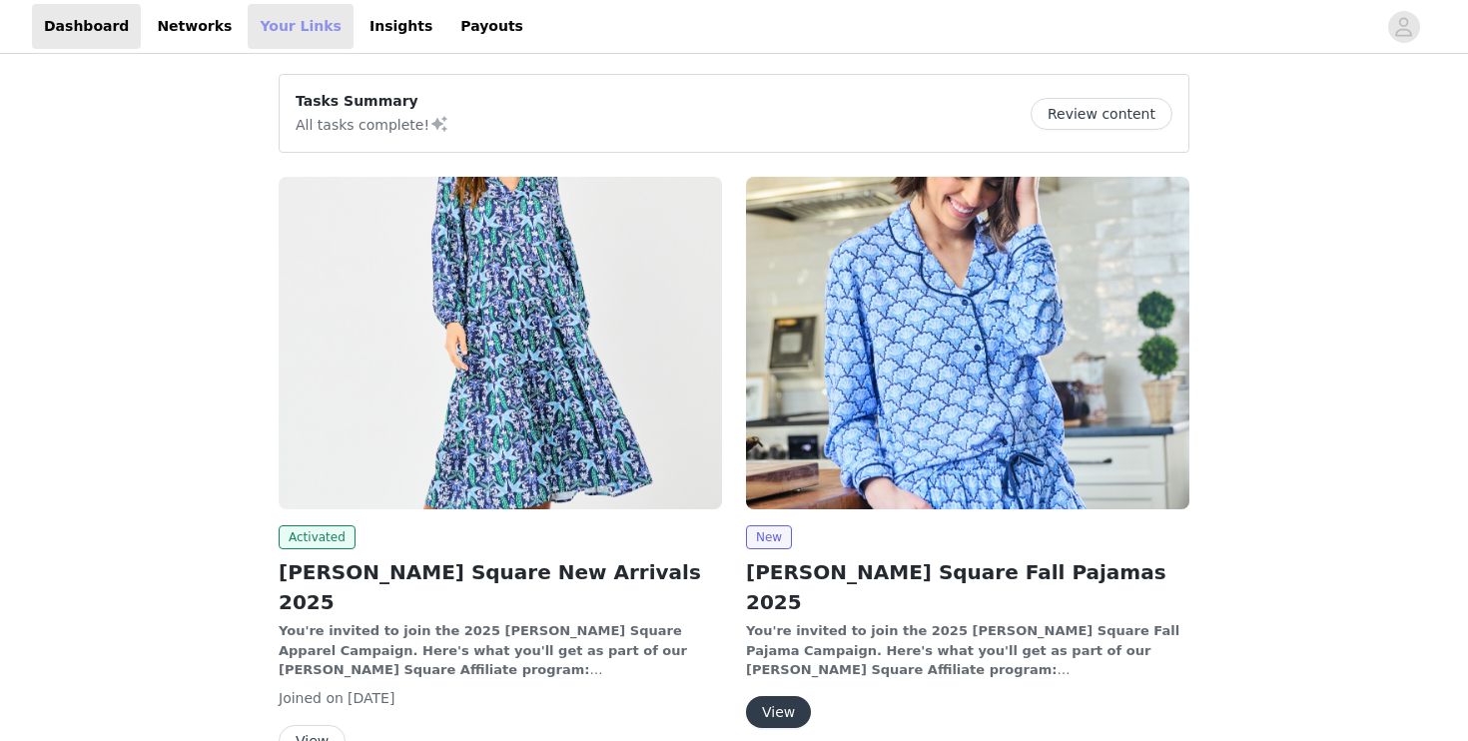
click at [280, 34] on link "Your Links" at bounding box center [301, 26] width 106 height 45
select select "12"
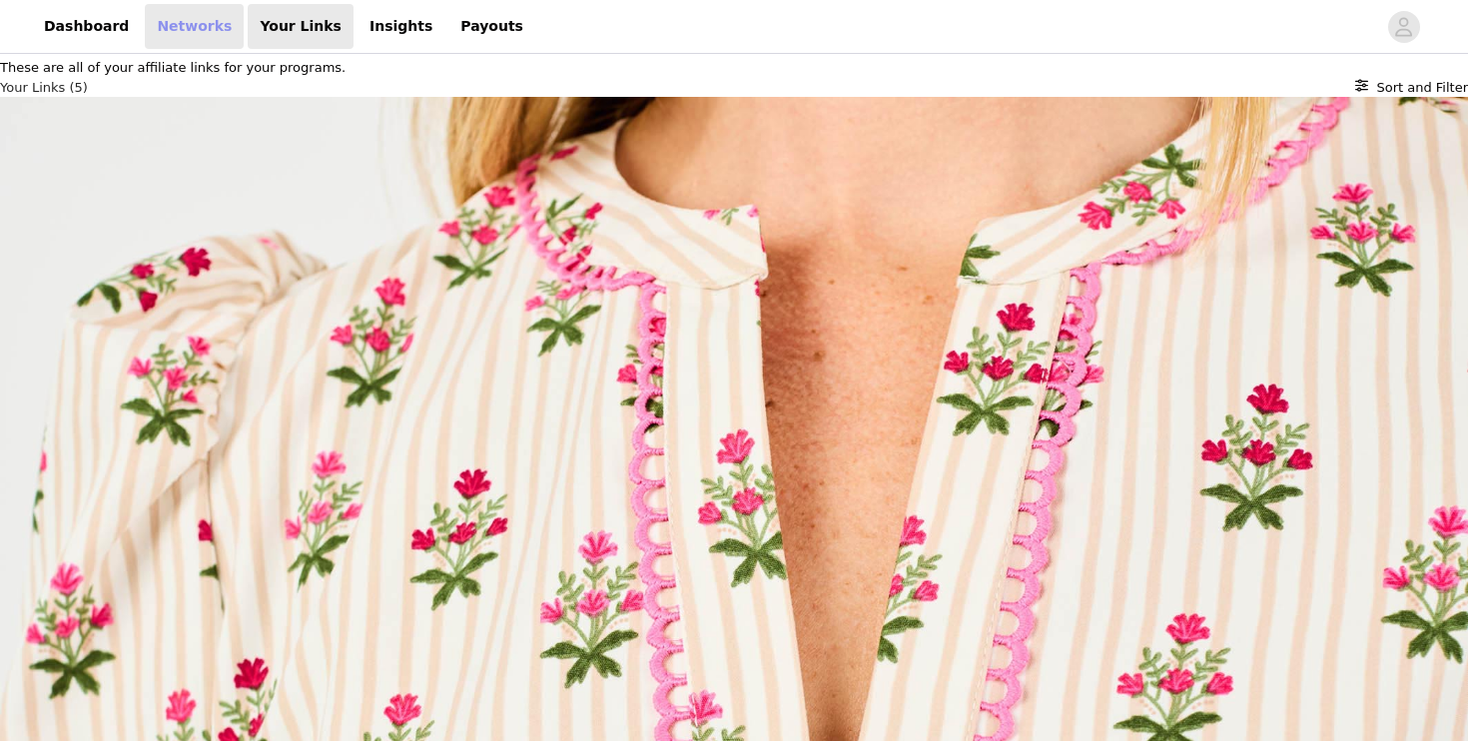
click at [172, 27] on link "Networks" at bounding box center [194, 26] width 99 height 45
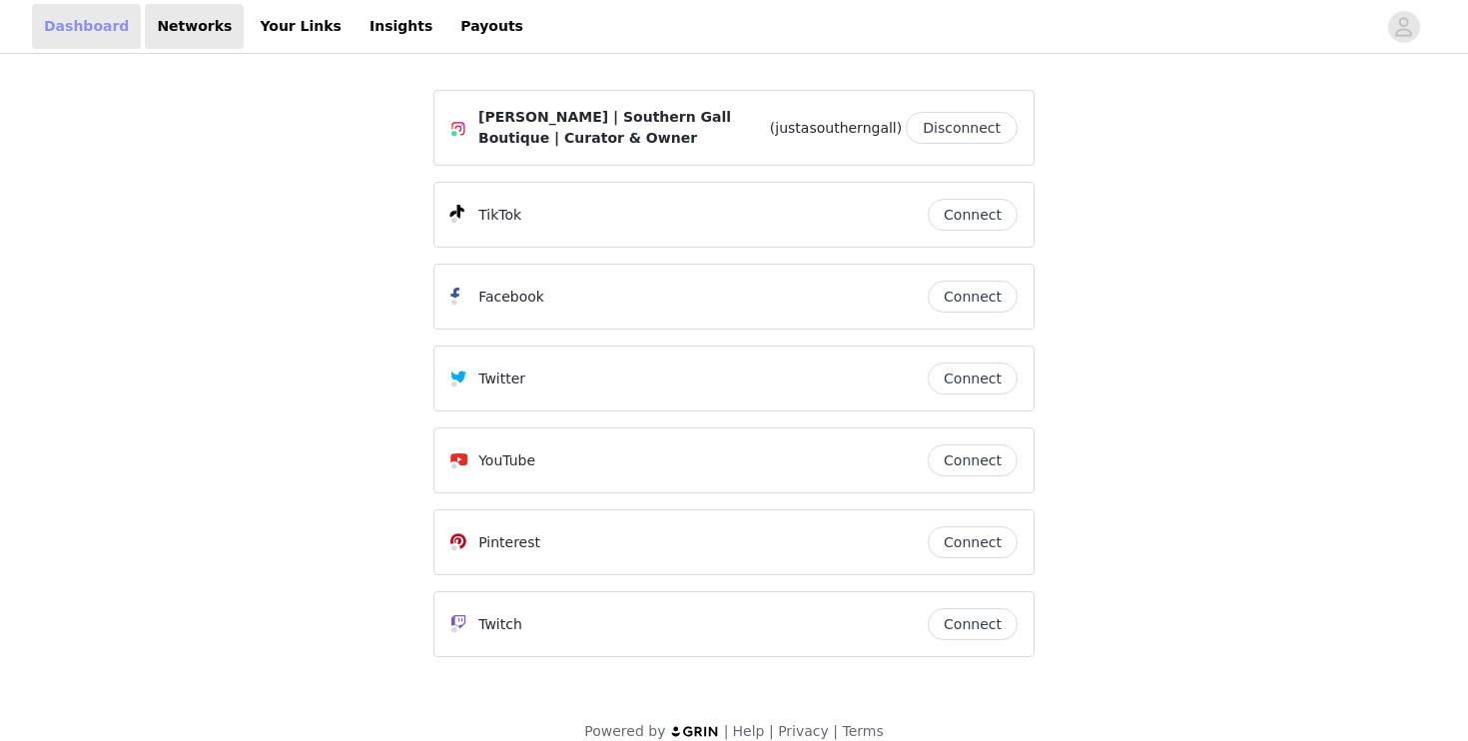
click at [120, 30] on link "Dashboard" at bounding box center [86, 26] width 109 height 45
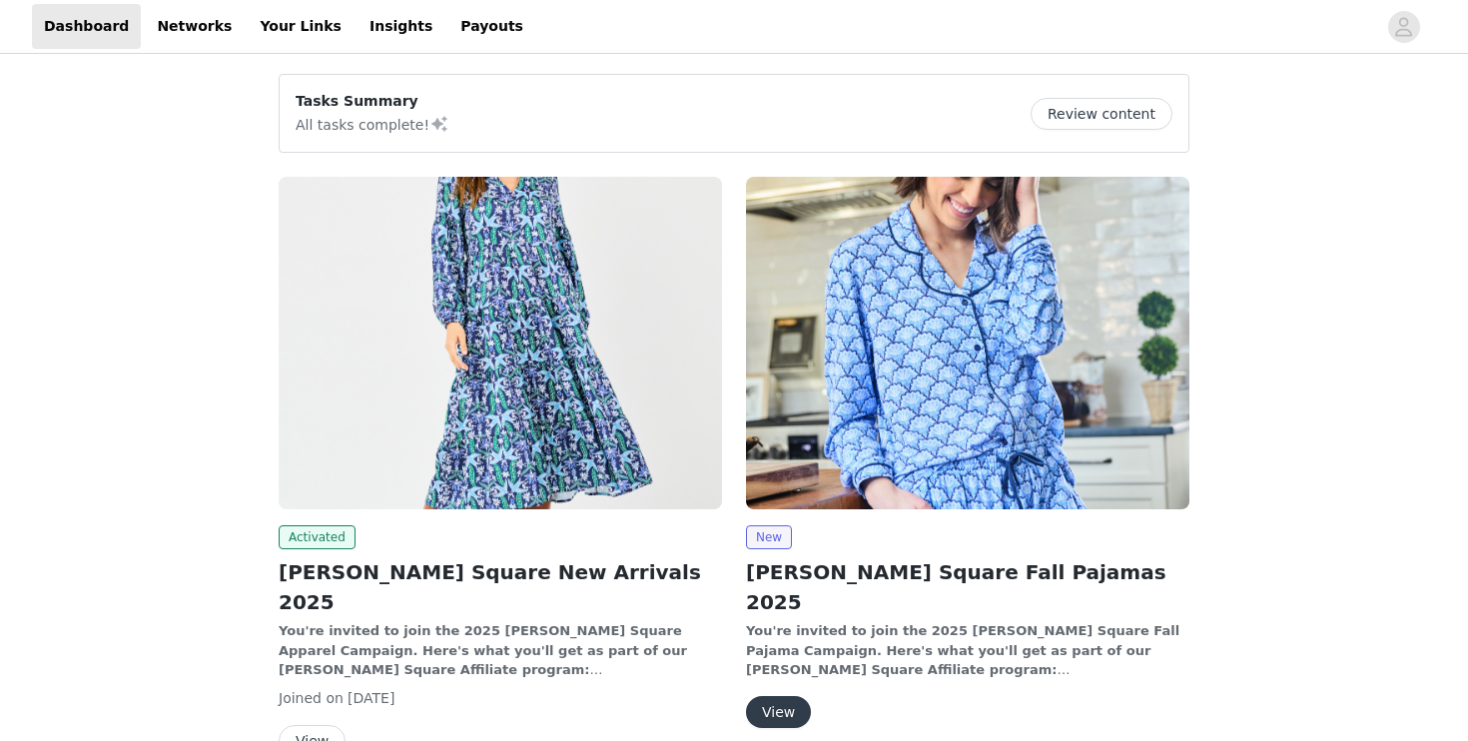
click at [526, 333] on img at bounding box center [500, 343] width 443 height 333
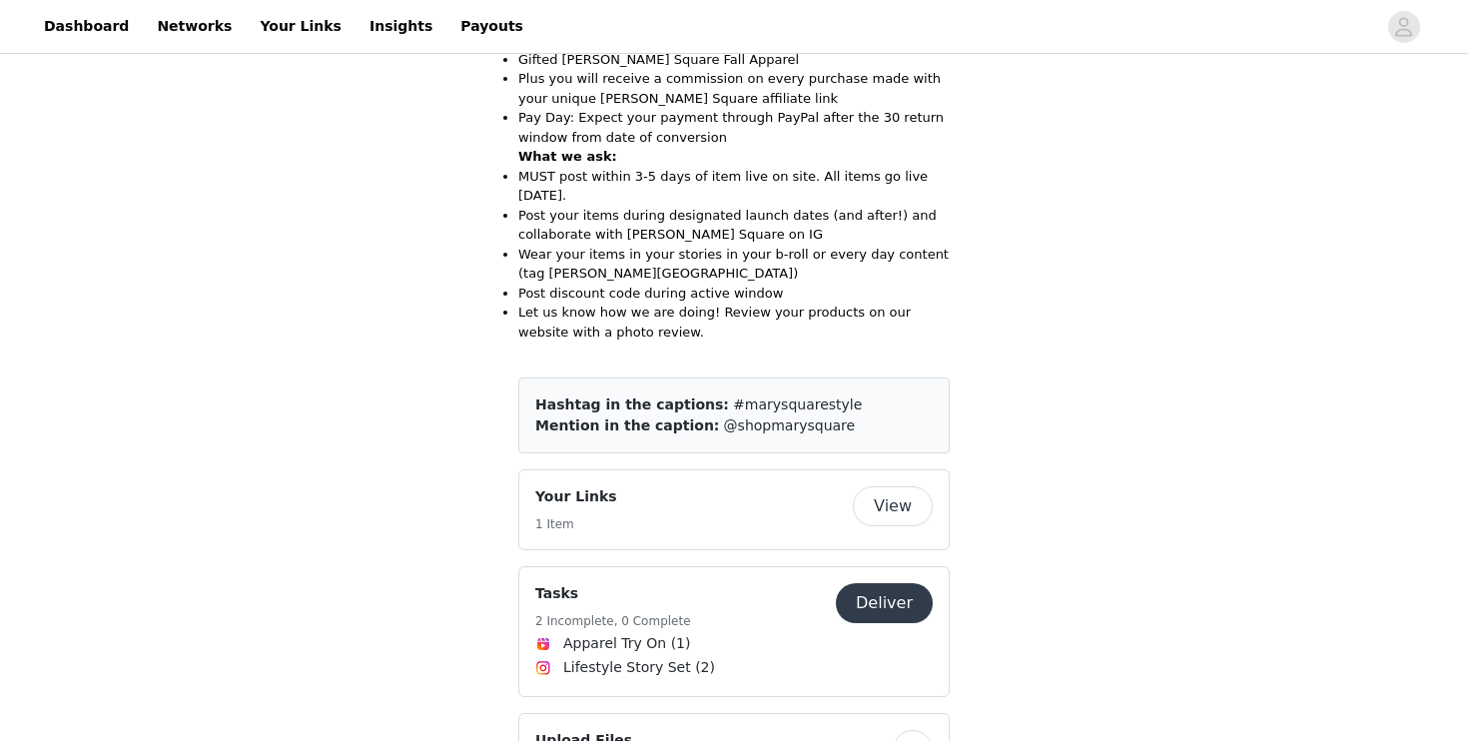
scroll to position [901, 0]
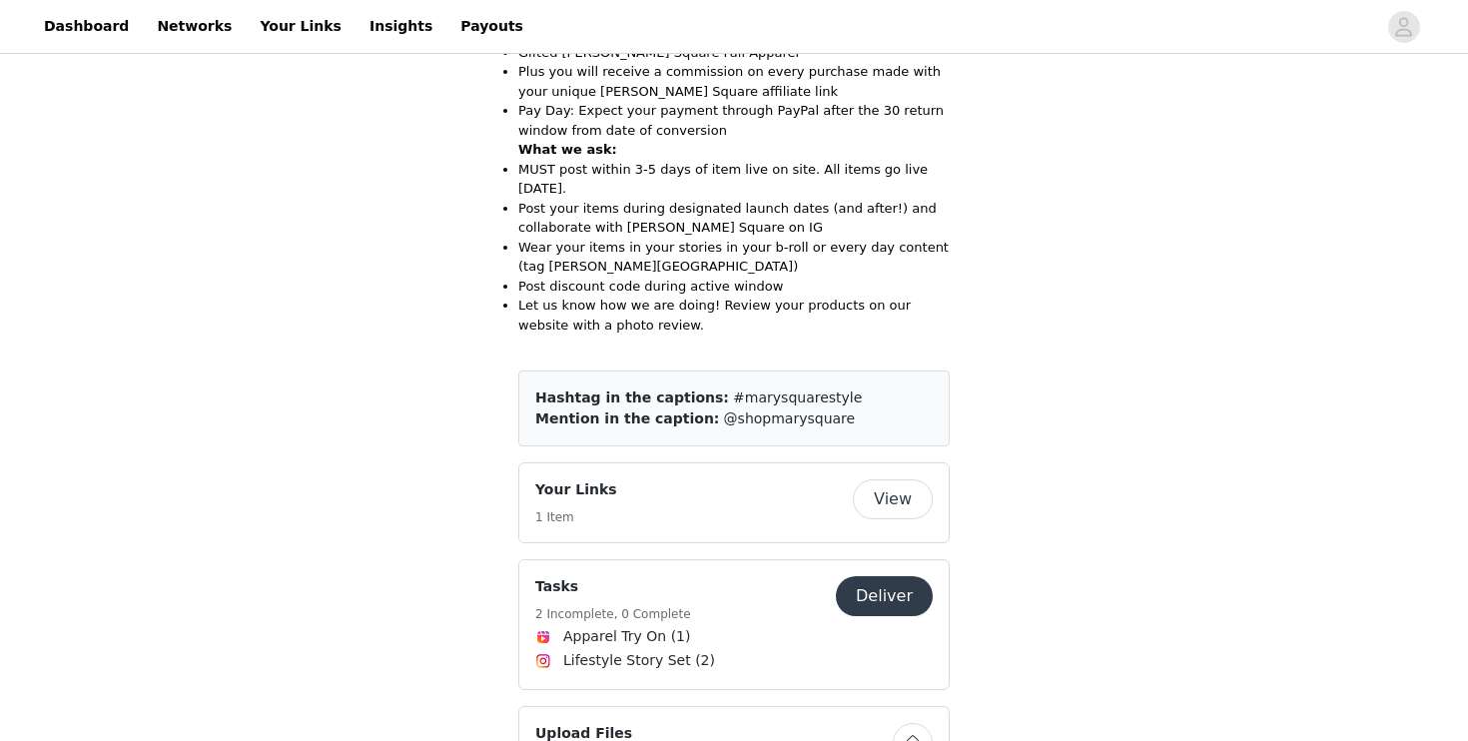
click at [891, 479] on button "View" at bounding box center [893, 499] width 80 height 40
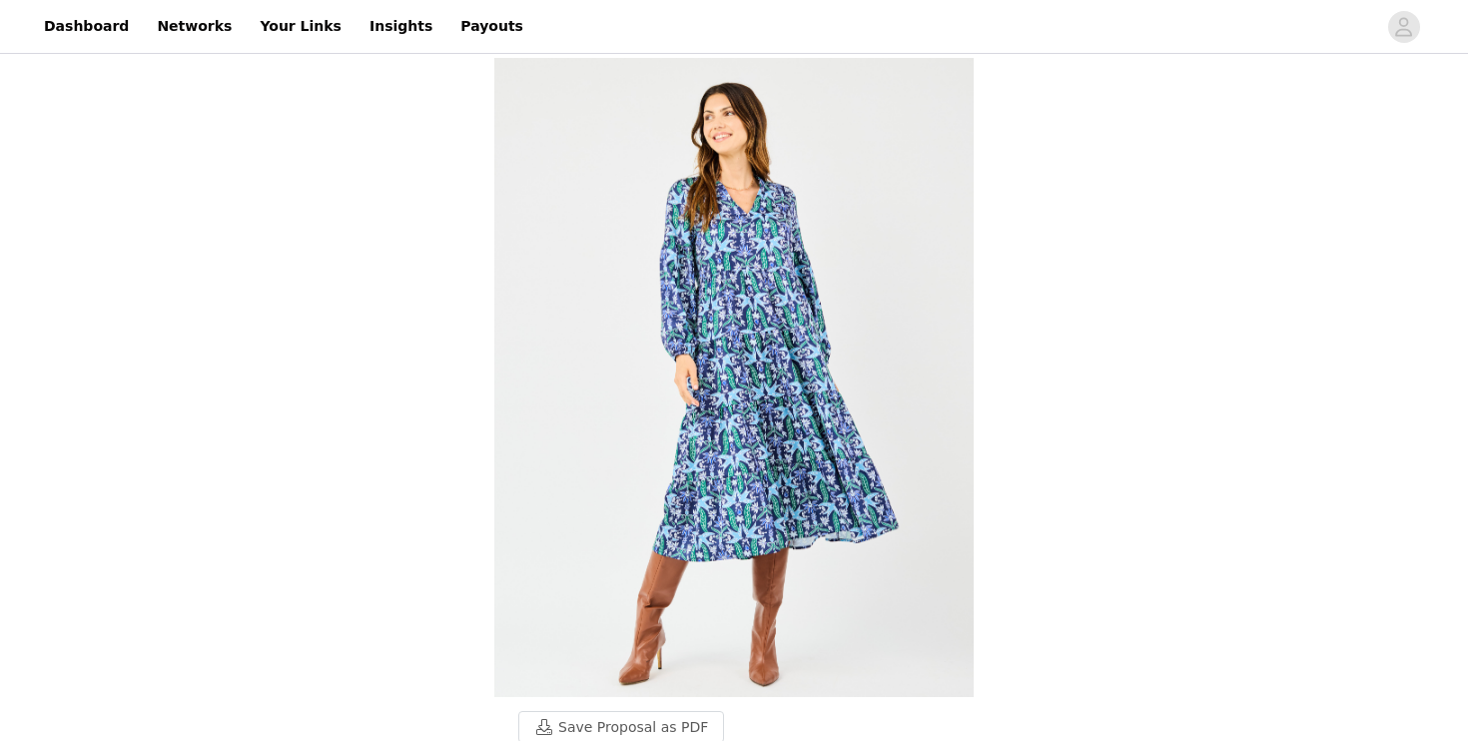
select select "12"
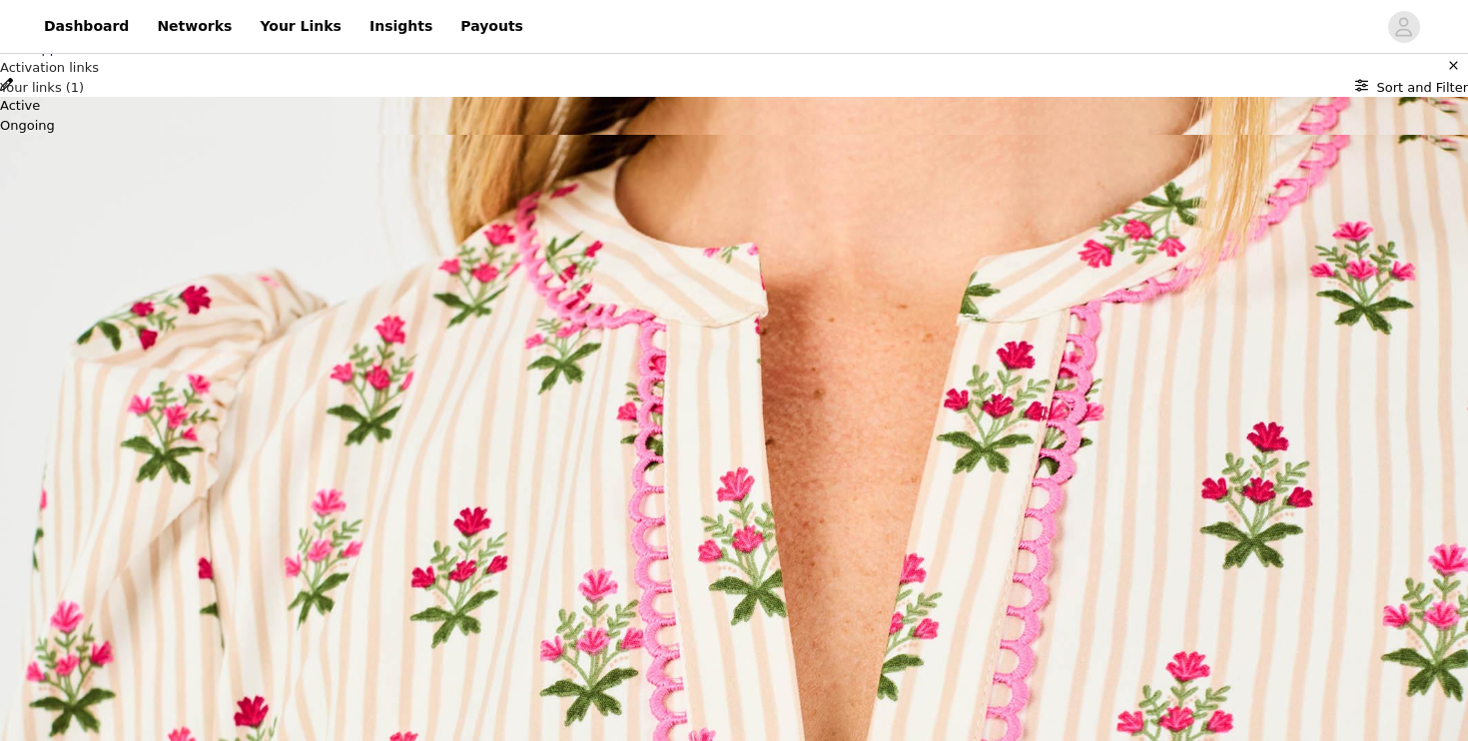
scroll to position [442, 0]
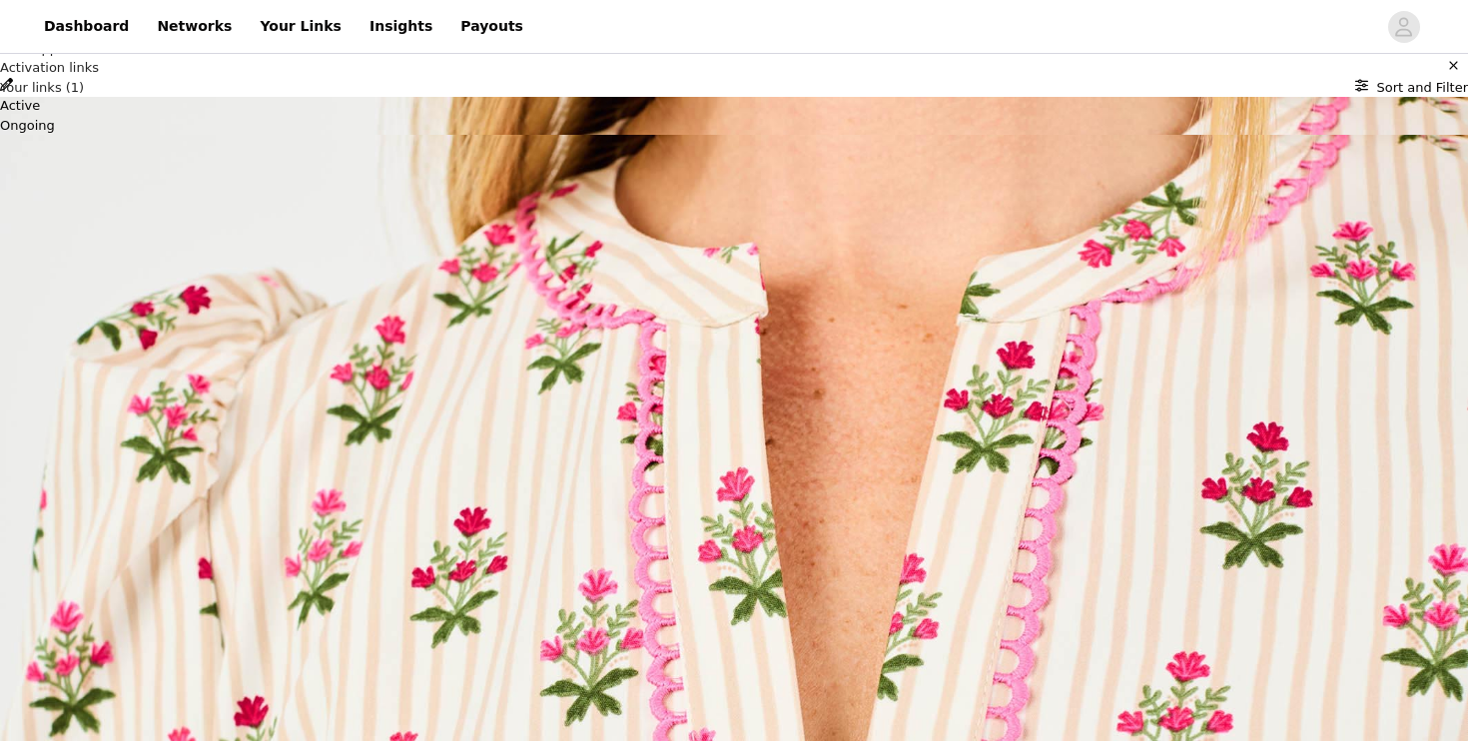
scroll to position [448, 0]
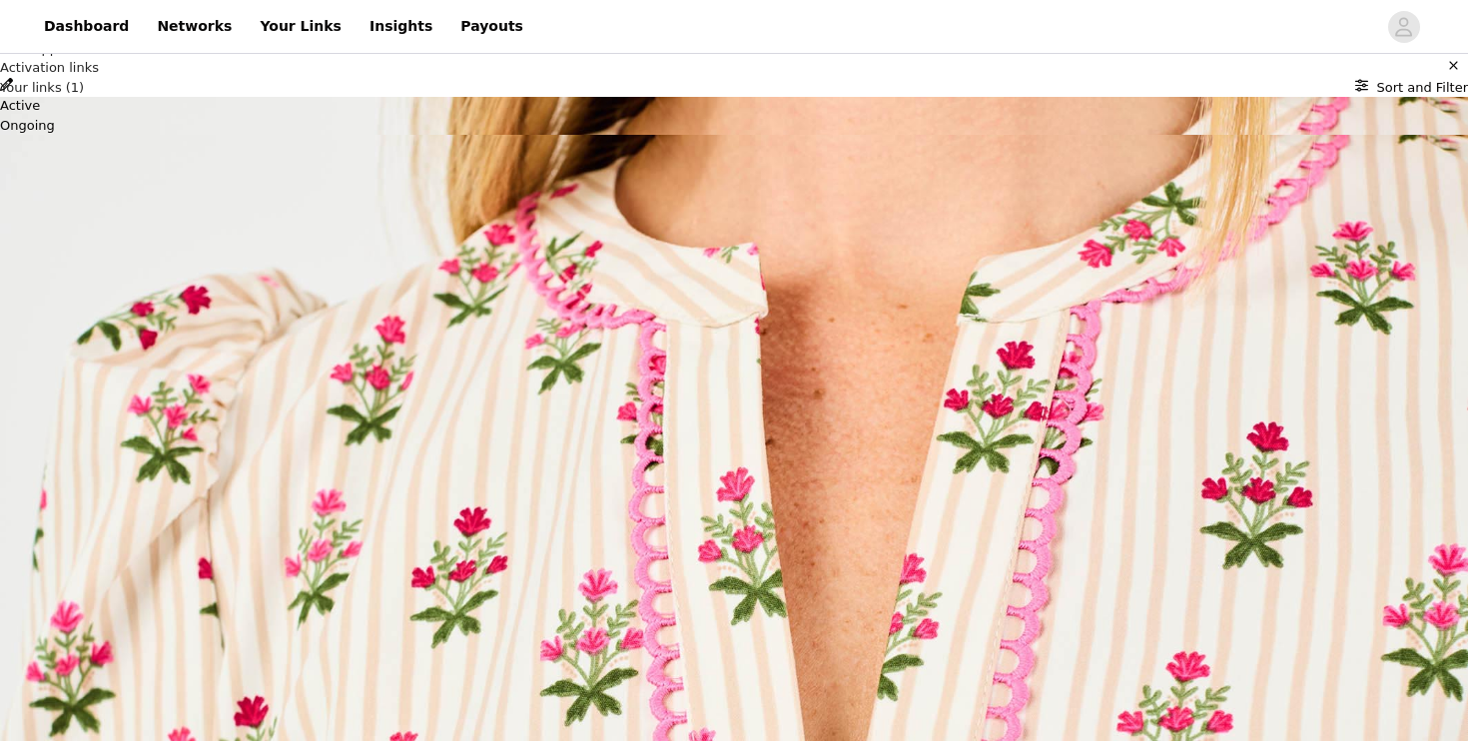
scroll to position [528, 0]
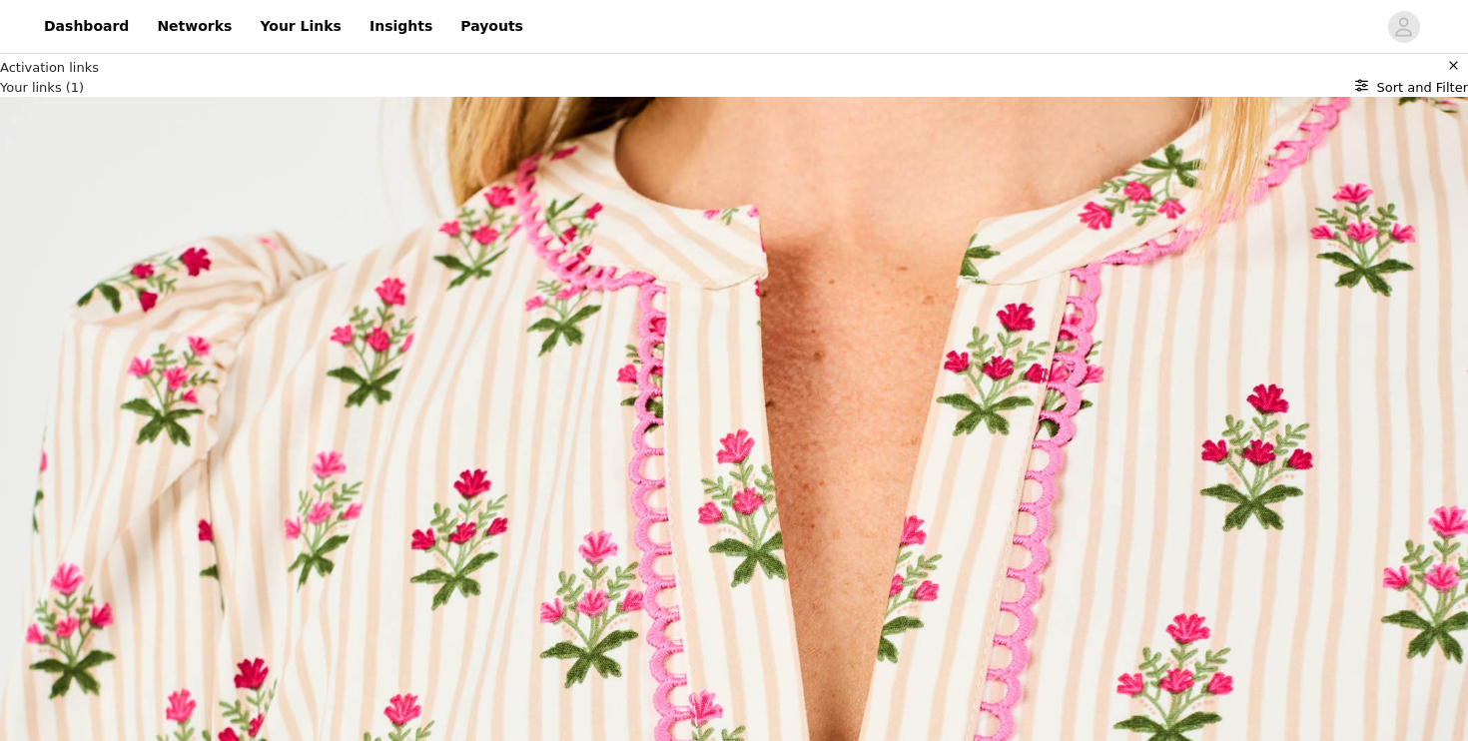
click at [95, 30] on link "Dashboard" at bounding box center [86, 26] width 109 height 45
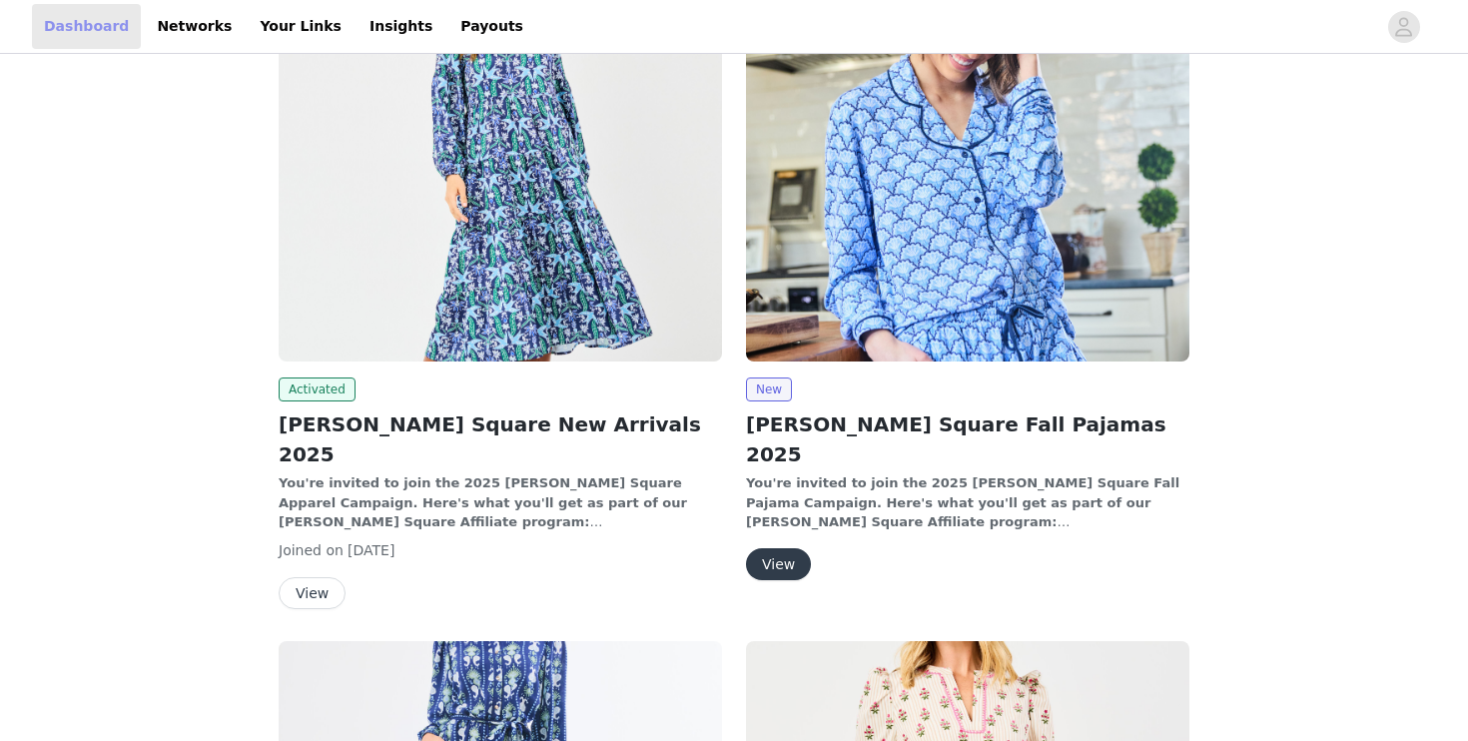
scroll to position [406, 0]
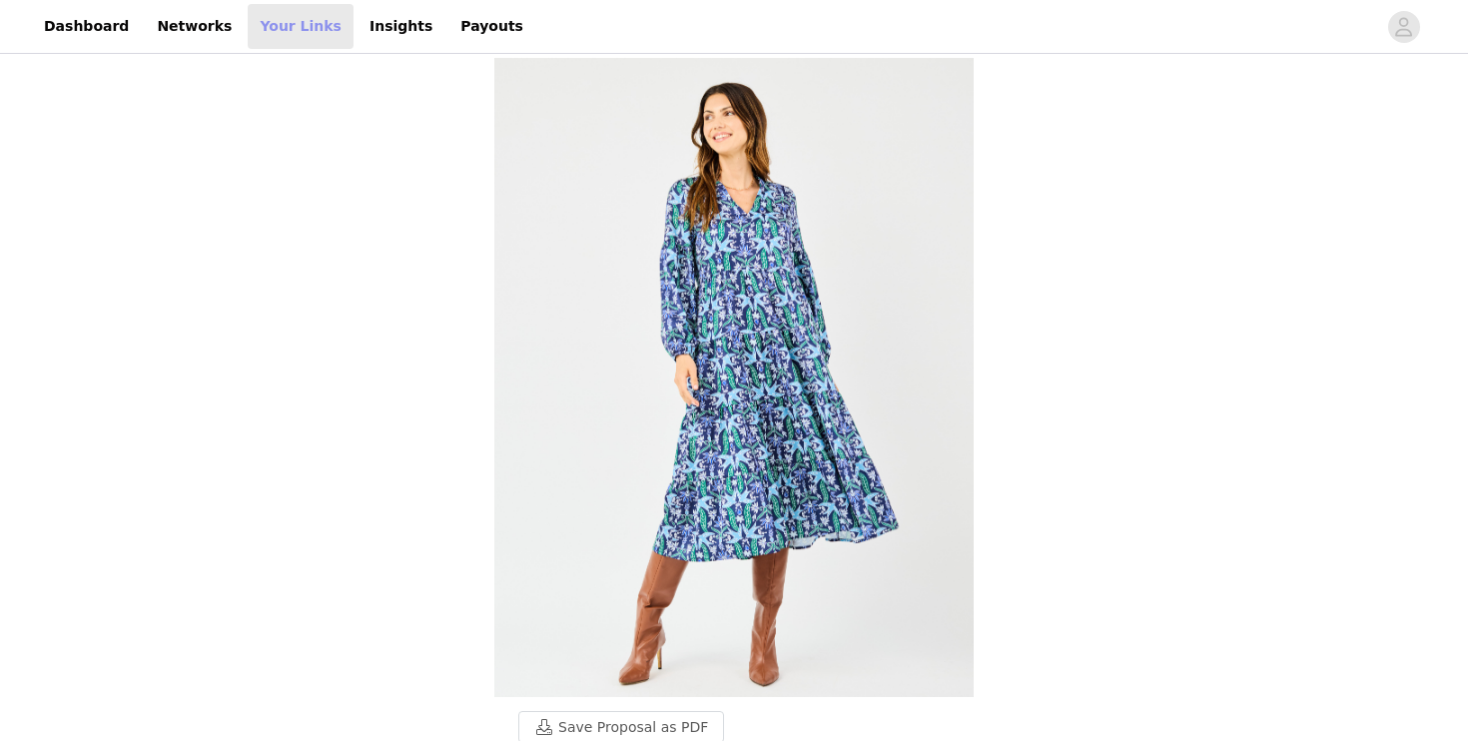
click at [268, 21] on link "Your Links" at bounding box center [301, 26] width 106 height 45
select select "12"
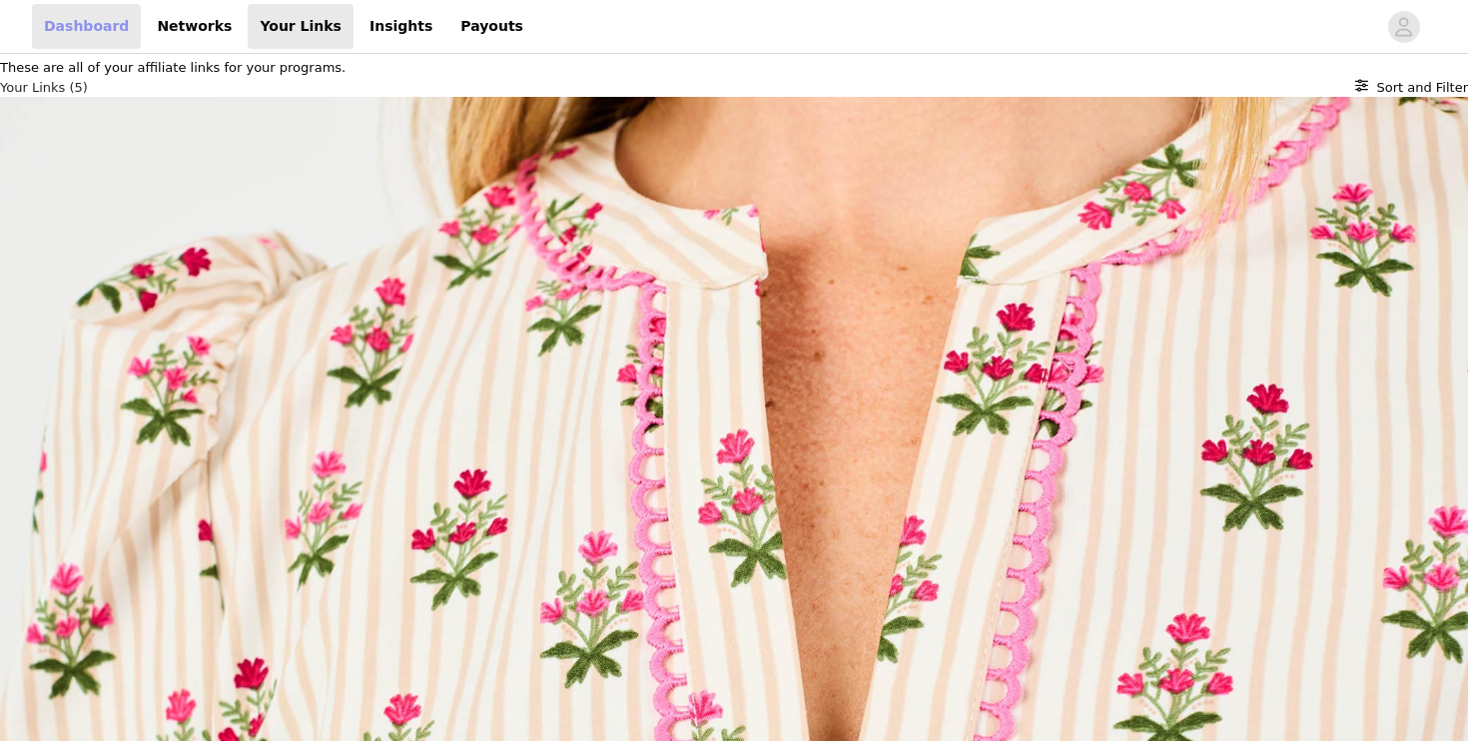
click at [59, 23] on link "Dashboard" at bounding box center [86, 26] width 109 height 45
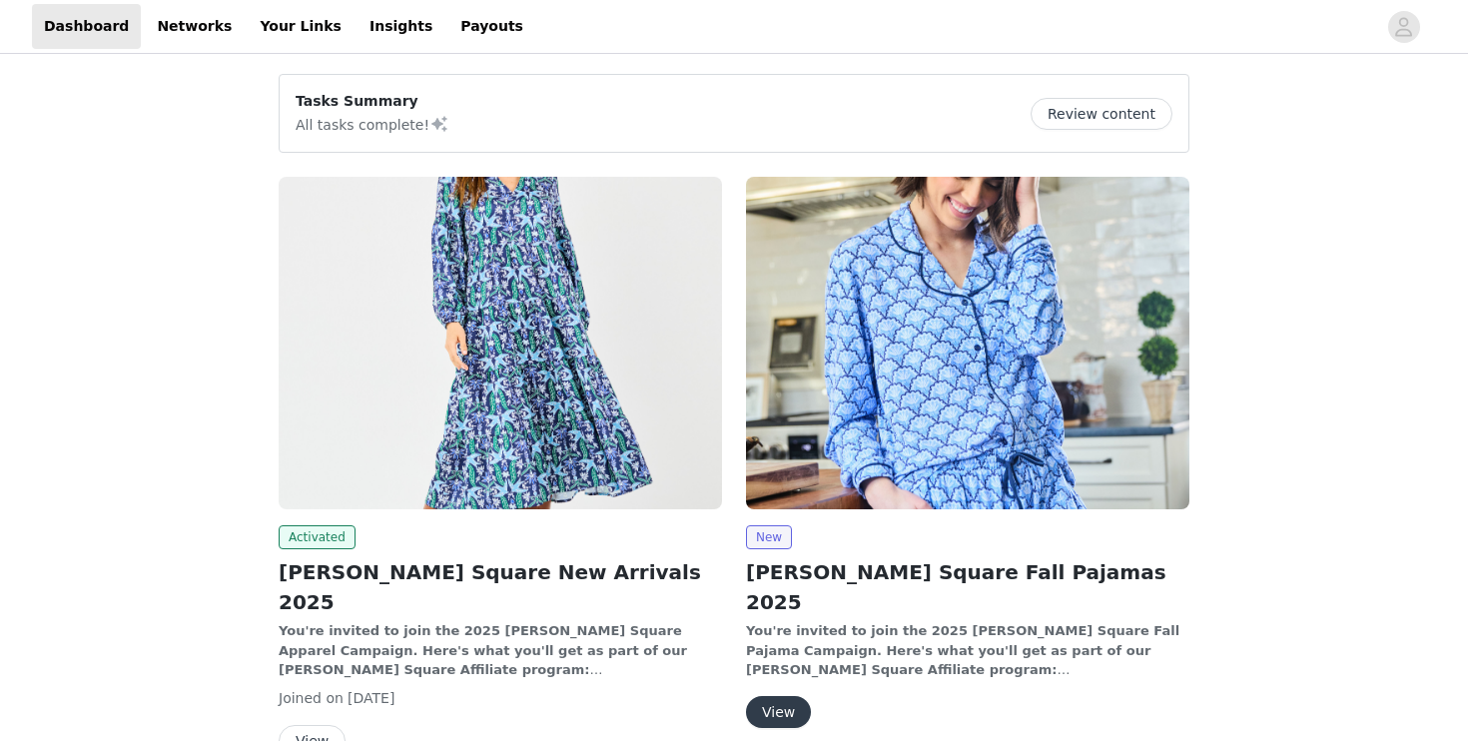
click at [412, 310] on img at bounding box center [500, 343] width 443 height 333
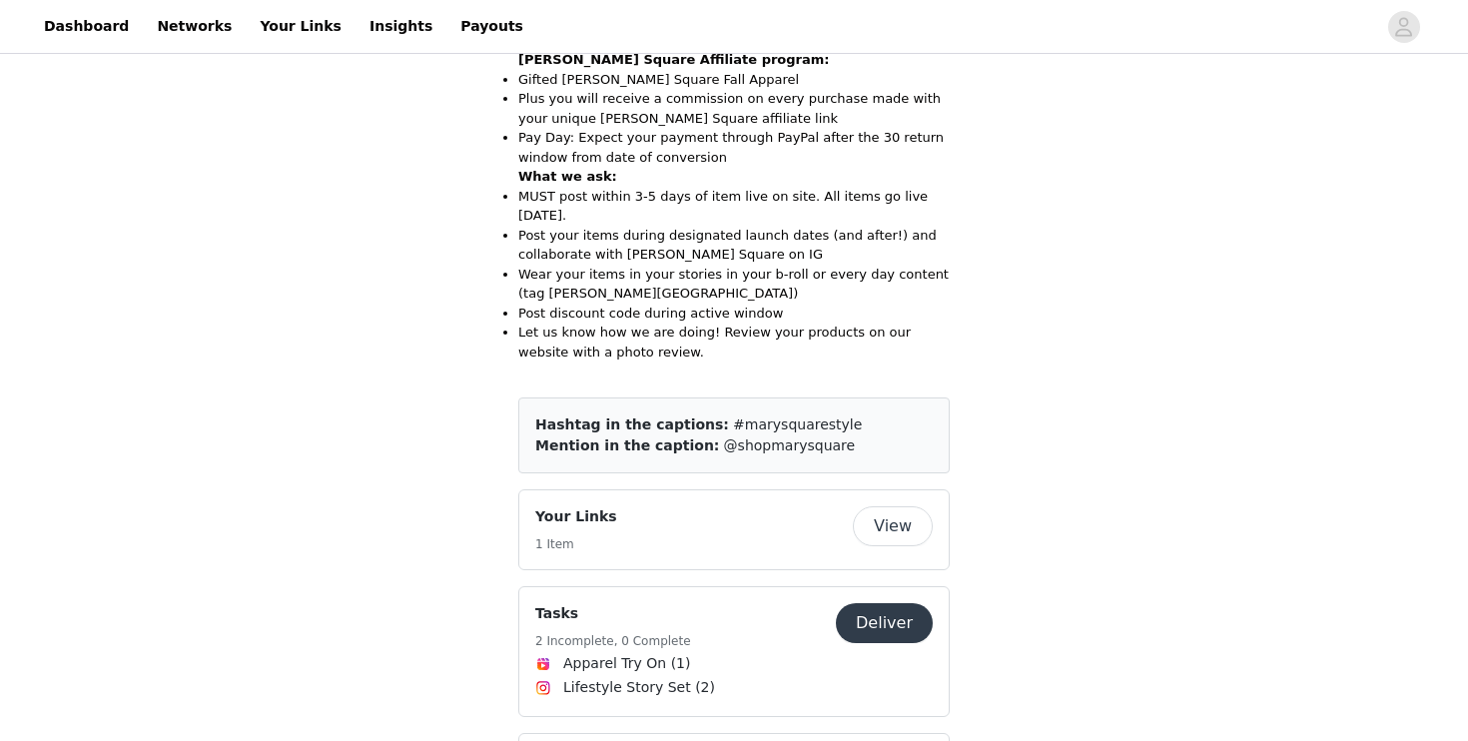
scroll to position [916, 0]
